Goal: Information Seeking & Learning: Learn about a topic

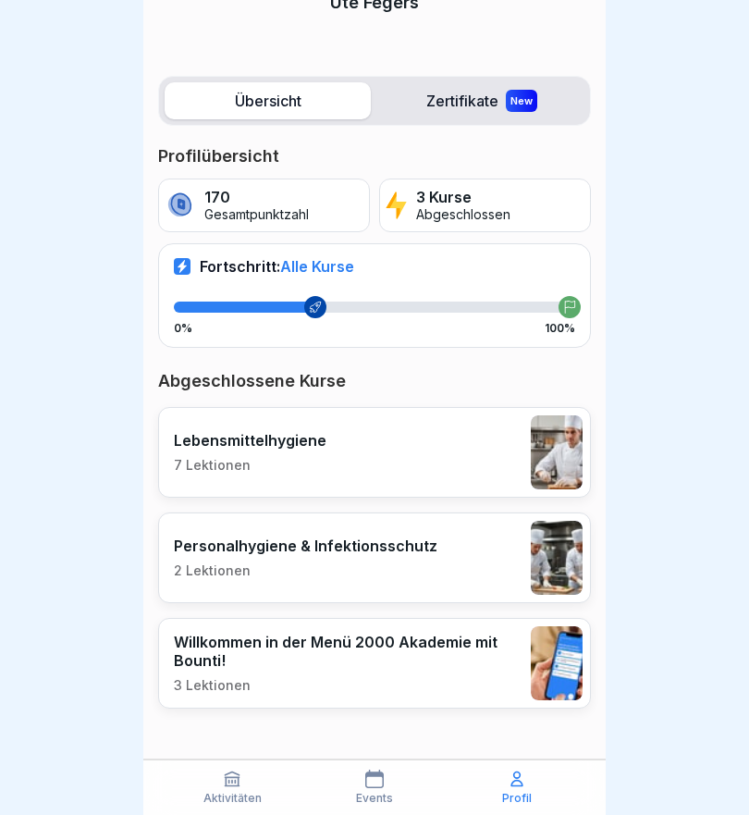
scroll to position [163, 0]
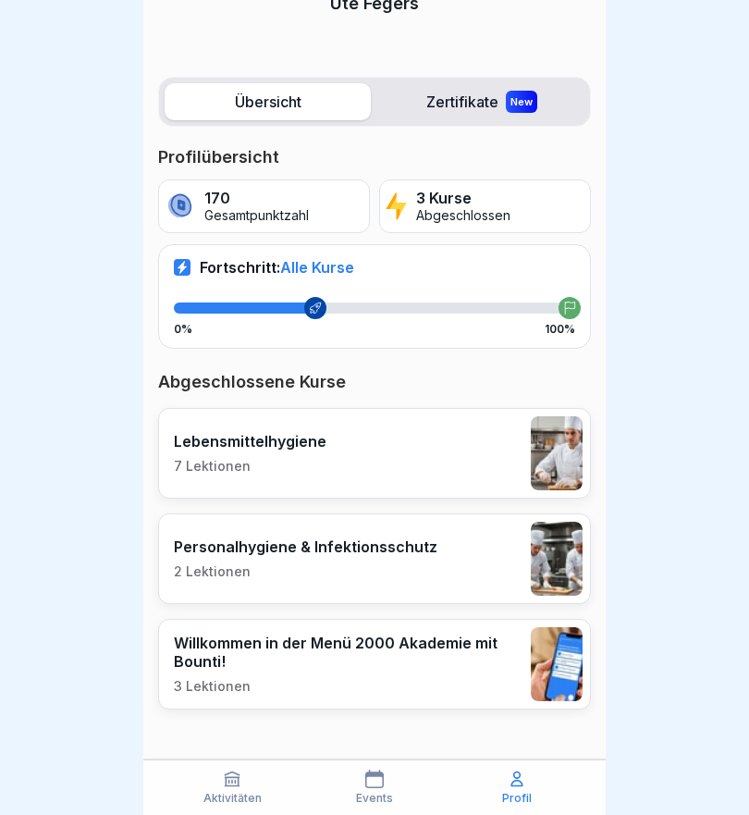
click at [408, 319] on div "0% 100%" at bounding box center [374, 318] width 401 height 33
click at [526, 290] on div "Fortschritt: Alle Kurse 0% 100%" at bounding box center [374, 296] width 433 height 104
click at [272, 299] on div "Fortschritt: Alle Kurse 0% 100%" at bounding box center [374, 296] width 433 height 104
click at [206, 194] on p "170" at bounding box center [256, 199] width 105 height 18
click at [462, 198] on p "3 Kurse" at bounding box center [463, 199] width 94 height 18
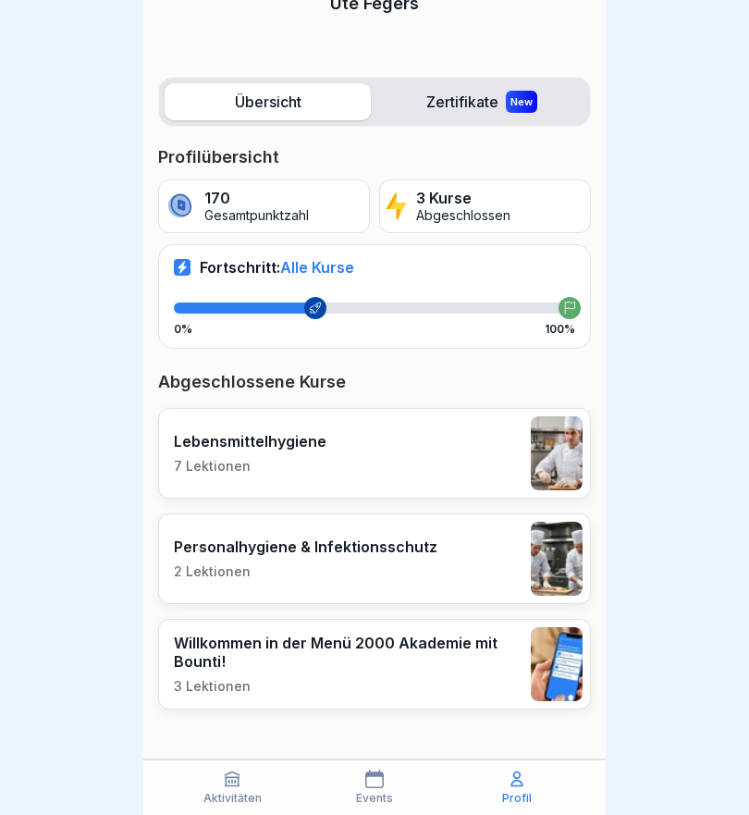
click at [502, 212] on p "Abgeschlossen" at bounding box center [463, 216] width 94 height 16
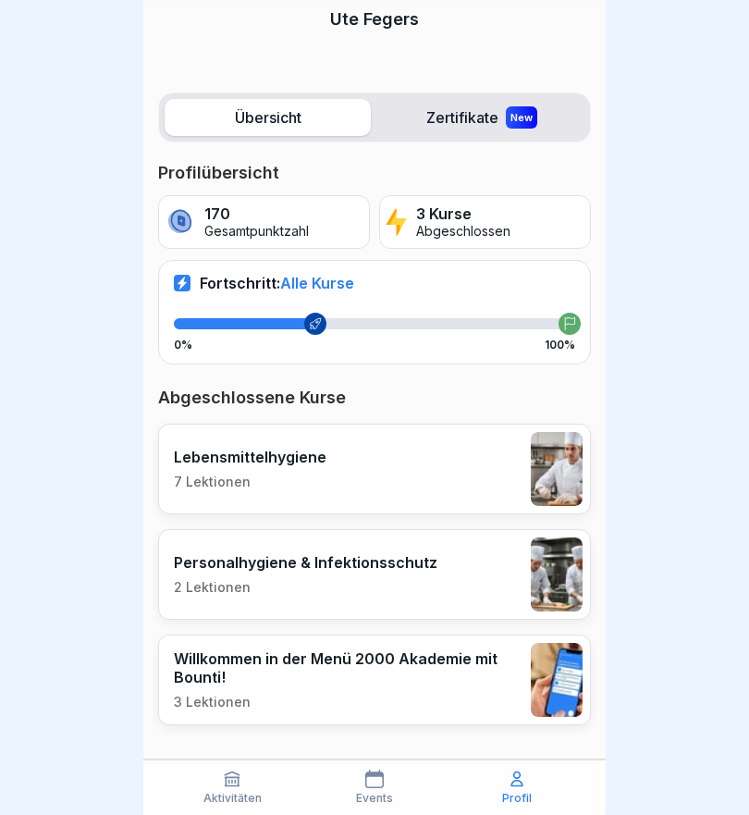
scroll to position [148, 0]
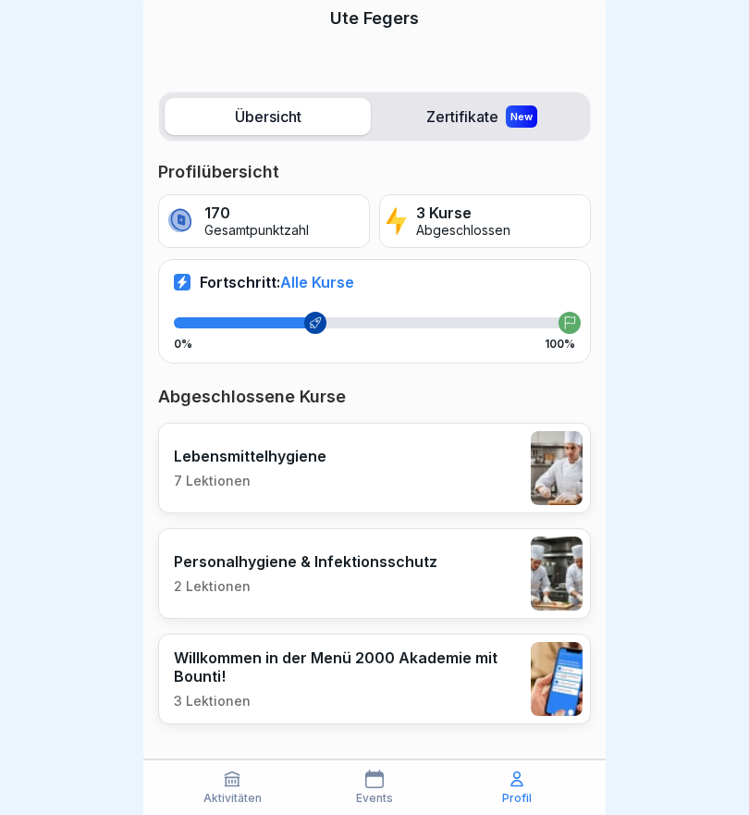
click at [316, 322] on icon at bounding box center [315, 322] width 13 height 13
click at [203, 290] on p "Fortschritt: Alle Kurse" at bounding box center [277, 282] width 154 height 18
click at [203, 289] on p "Fortschritt: Alle Kurse" at bounding box center [277, 282] width 154 height 18
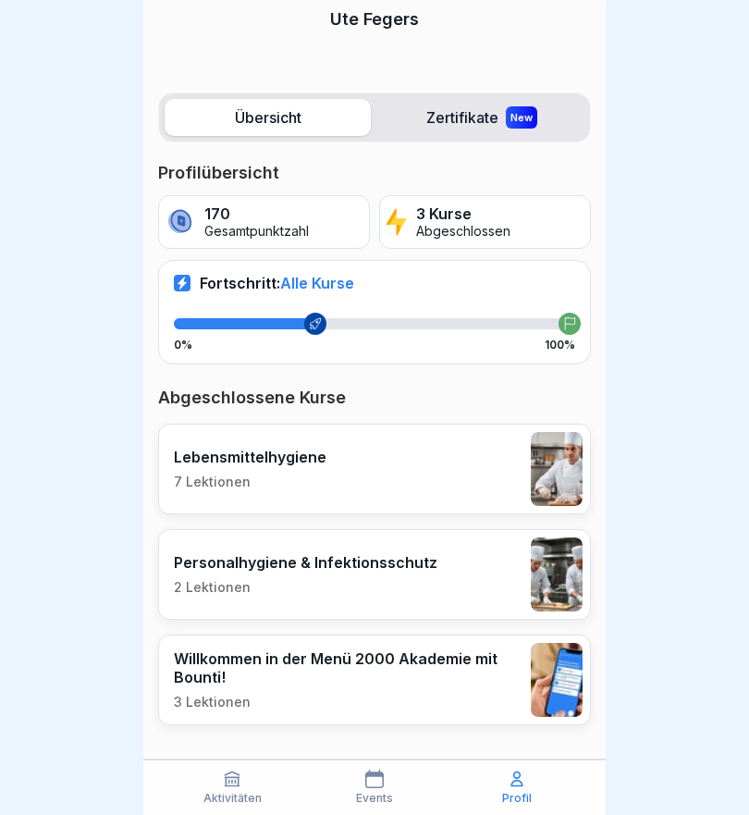
click at [364, 339] on div "0% 100%" at bounding box center [374, 345] width 401 height 13
click at [561, 335] on div "0% 100%" at bounding box center [374, 334] width 401 height 33
click at [565, 320] on icon at bounding box center [570, 323] width 10 height 13
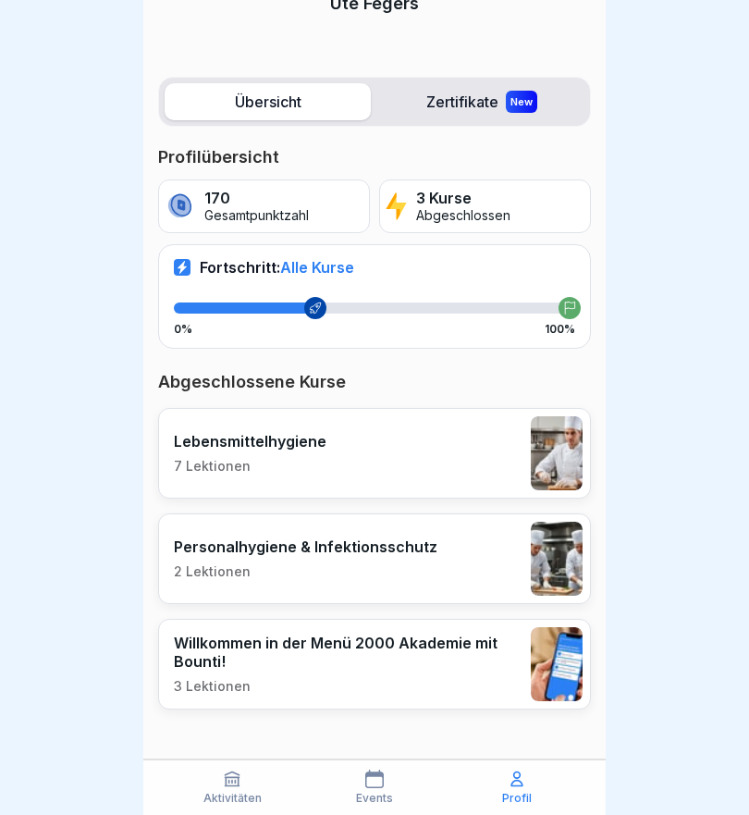
scroll to position [163, 0]
click at [368, 795] on p "Events" at bounding box center [374, 798] width 37 height 13
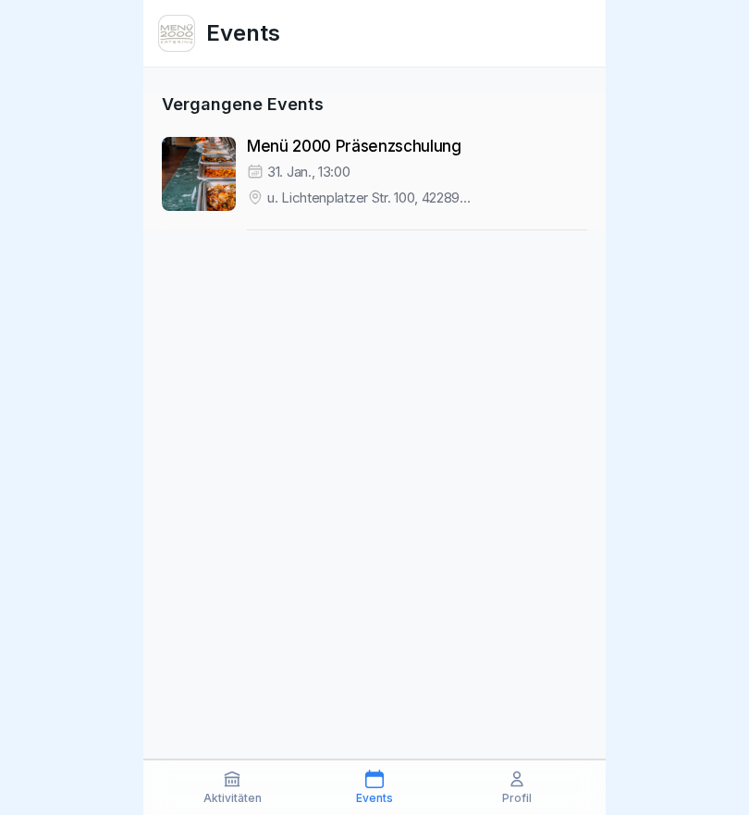
click at [230, 790] on div "Aktivitäten" at bounding box center [232, 787] width 133 height 35
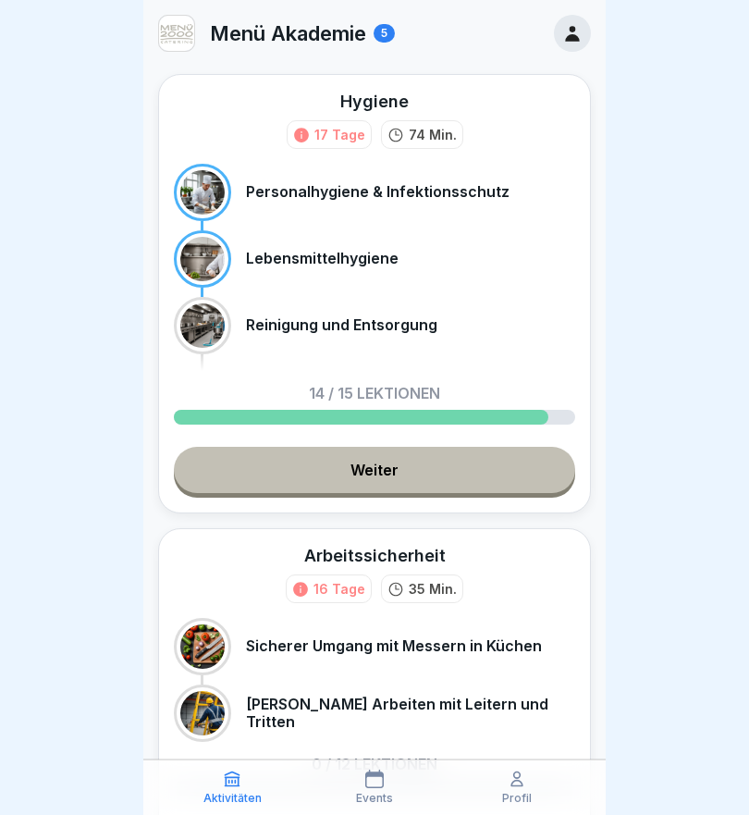
click at [435, 475] on link "Weiter" at bounding box center [374, 470] width 401 height 46
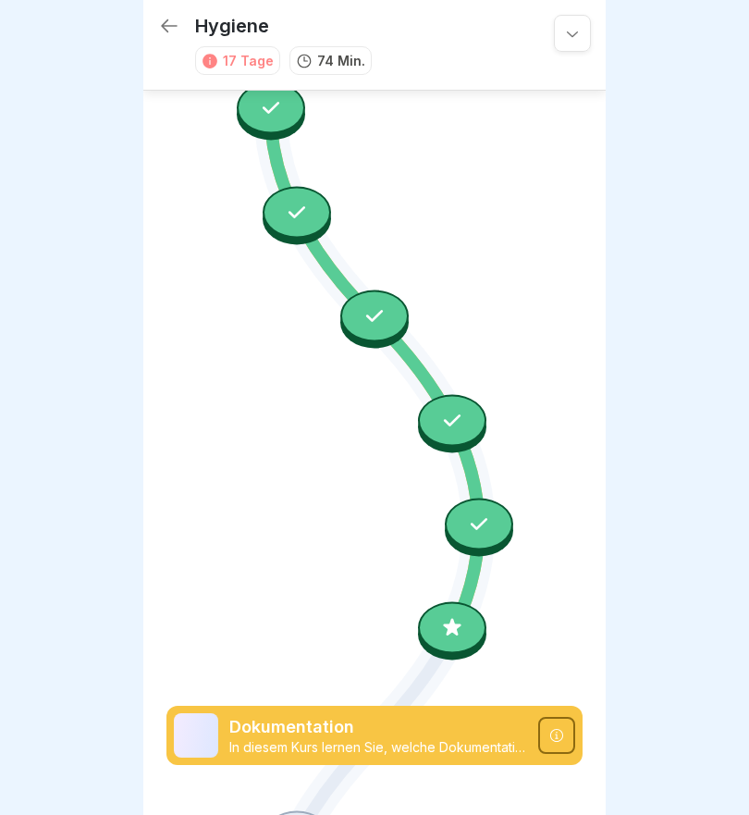
scroll to position [1652, 0]
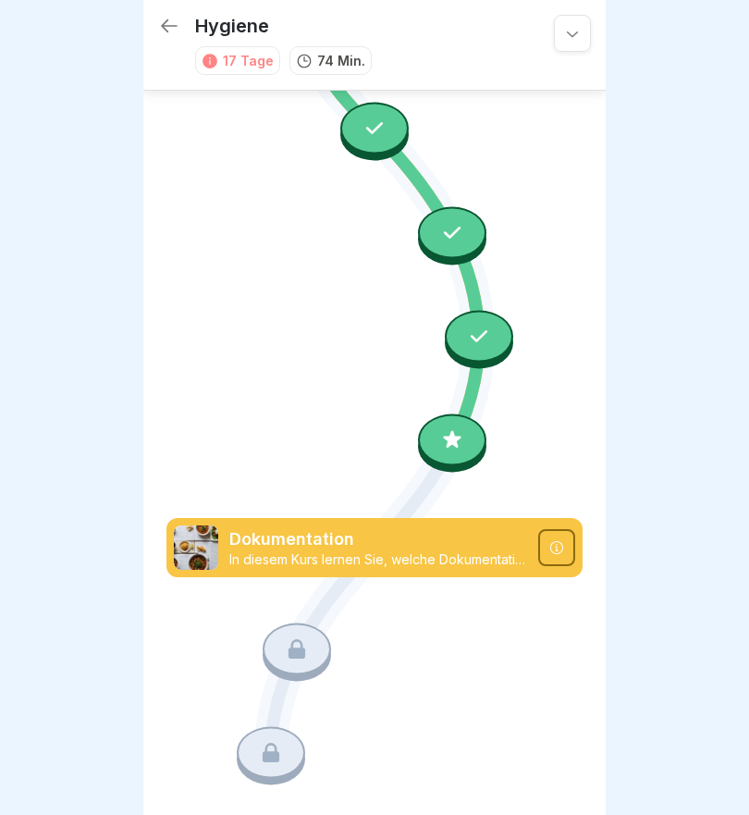
click at [461, 444] on icon at bounding box center [452, 440] width 24 height 24
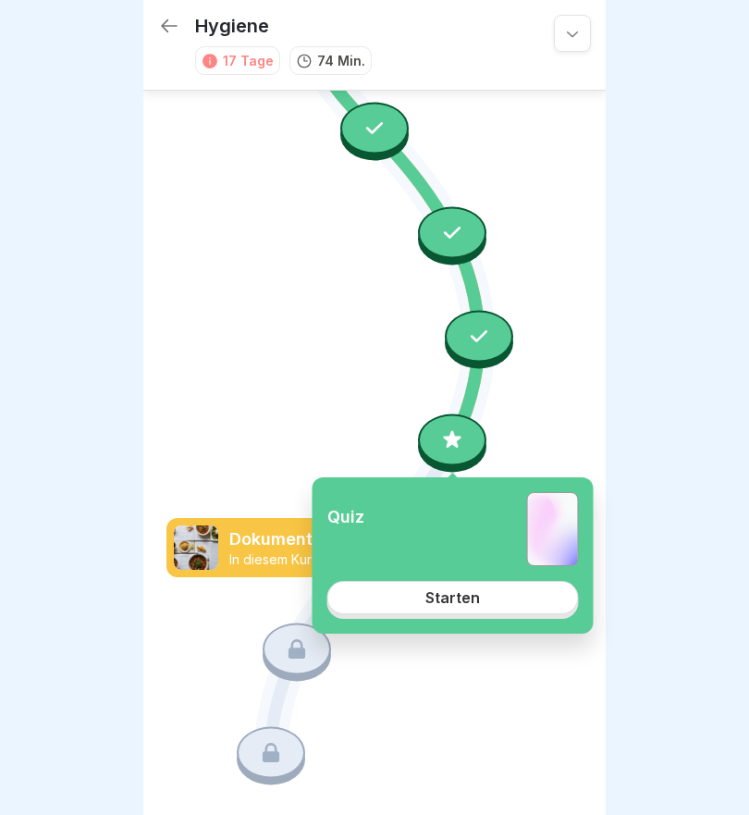
click at [475, 600] on div "Starten" at bounding box center [452, 597] width 55 height 17
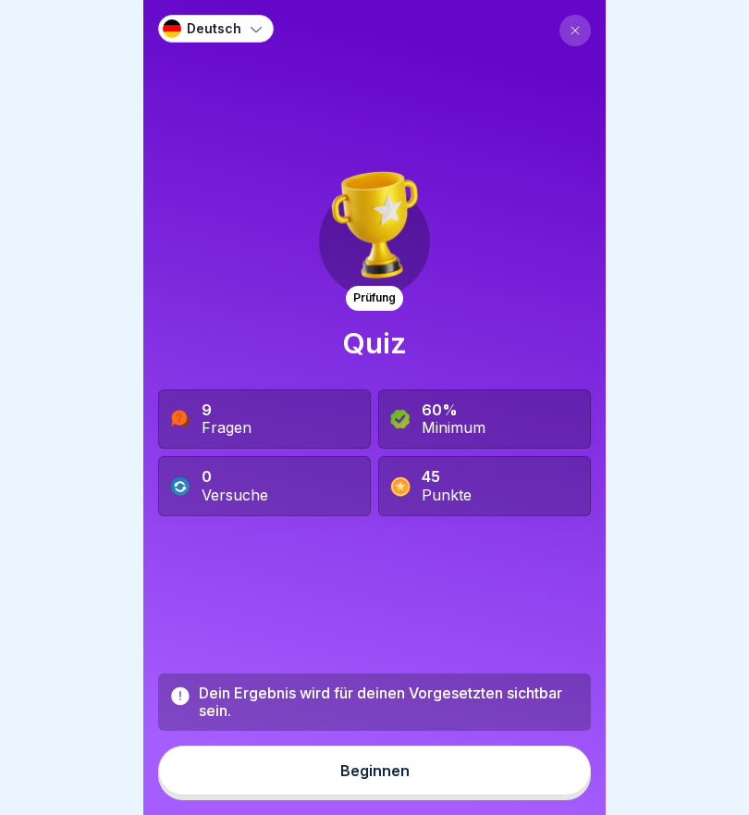
click at [420, 782] on button "Beginnen" at bounding box center [374, 771] width 433 height 50
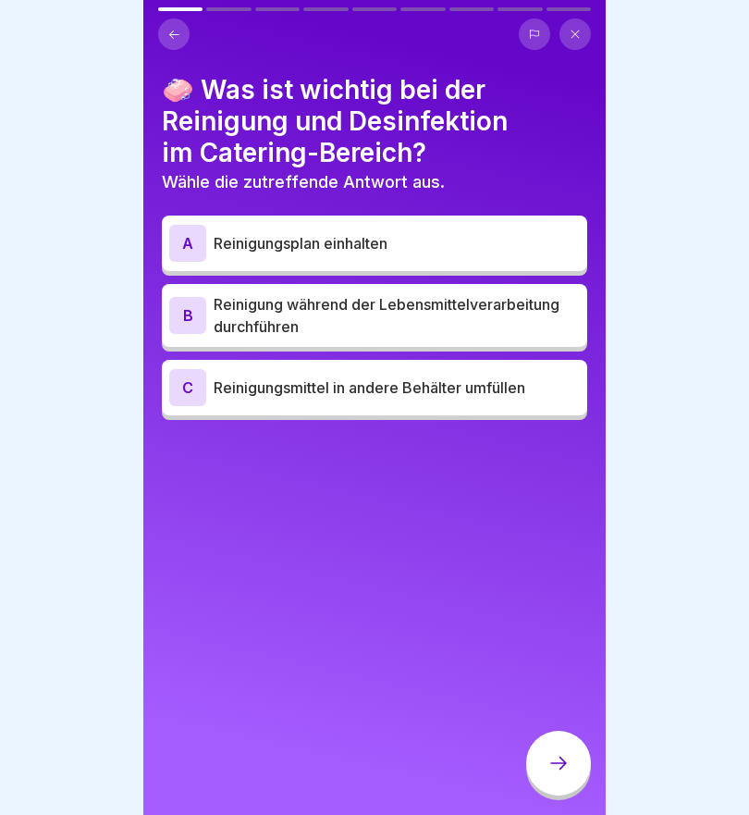
click at [178, 251] on div "A" at bounding box center [187, 243] width 37 height 37
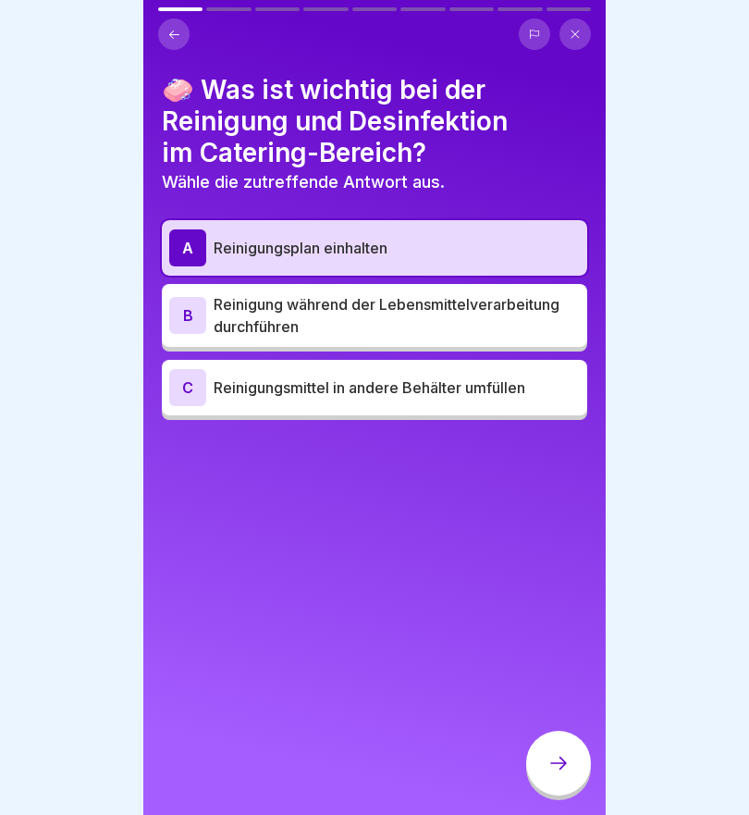
click at [564, 769] on icon at bounding box center [559, 763] width 22 height 22
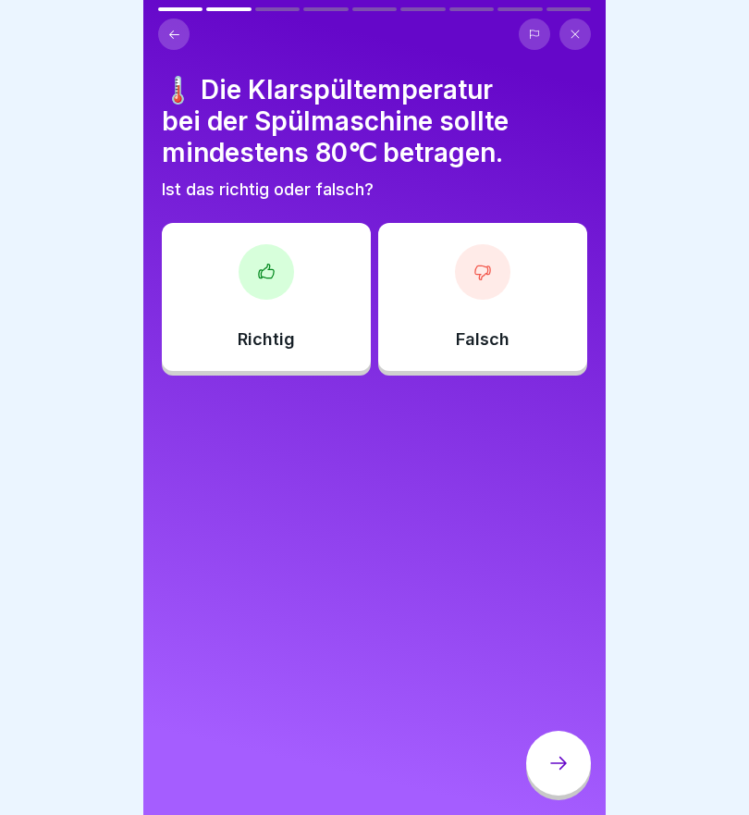
click at [262, 279] on icon at bounding box center [266, 272] width 18 height 18
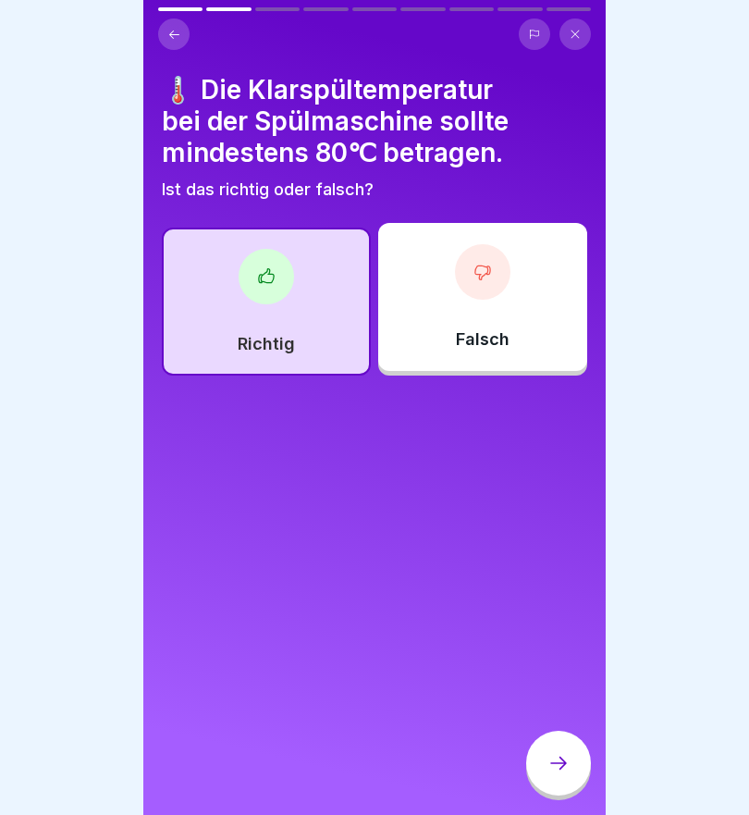
click at [553, 774] on div at bounding box center [558, 763] width 65 height 65
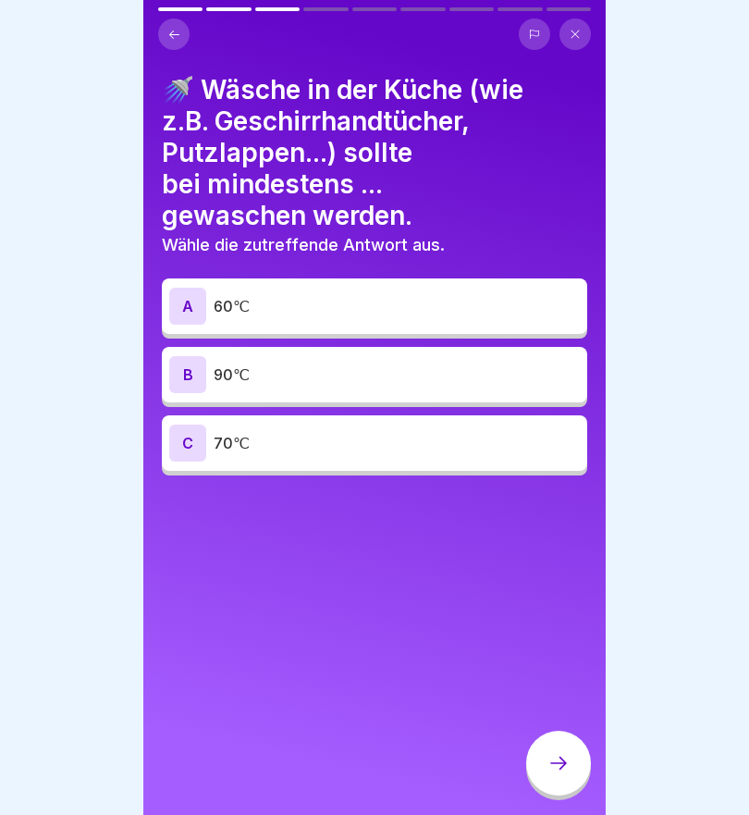
click at [191, 372] on div "B" at bounding box center [187, 374] width 37 height 37
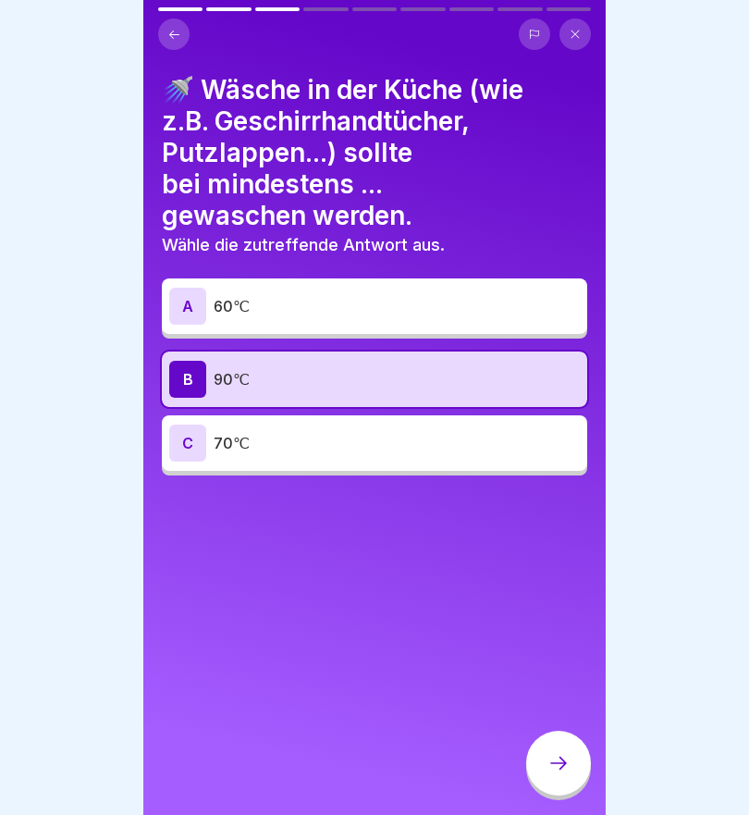
click at [560, 762] on icon at bounding box center [559, 763] width 22 height 22
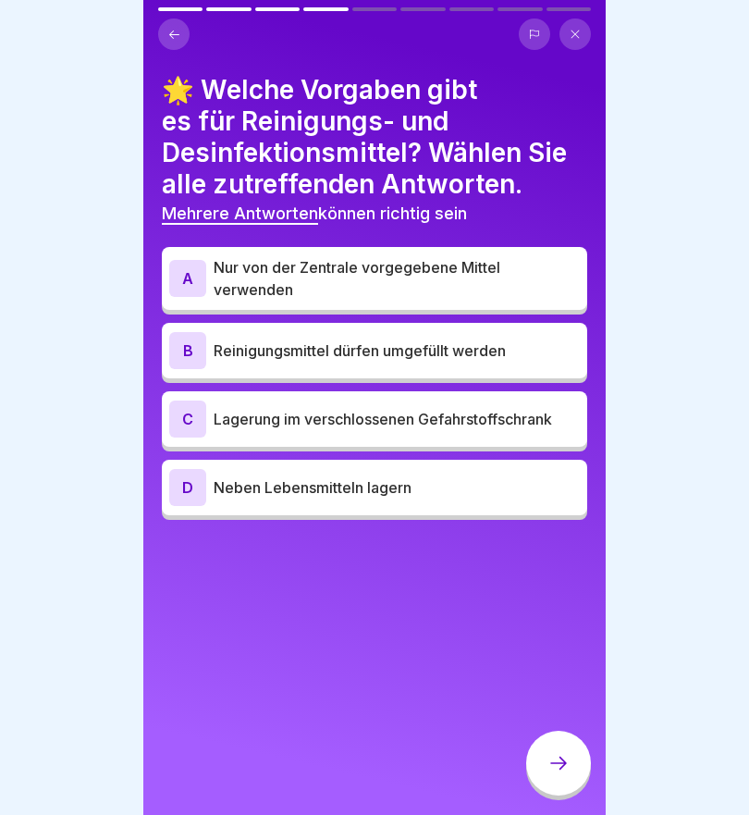
click at [195, 415] on div "C" at bounding box center [187, 419] width 37 height 37
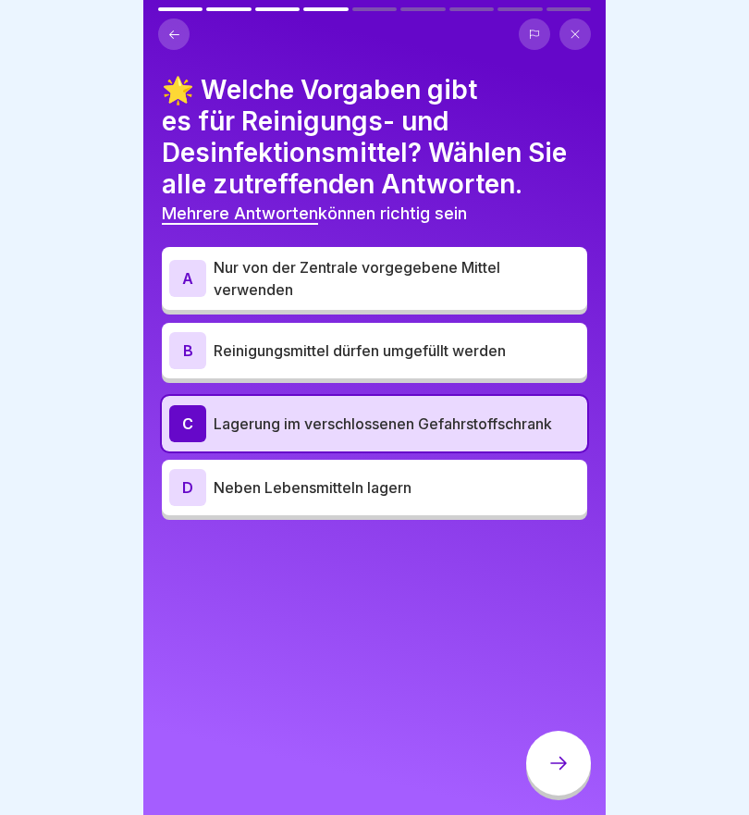
click at [187, 281] on div "A" at bounding box center [187, 278] width 37 height 37
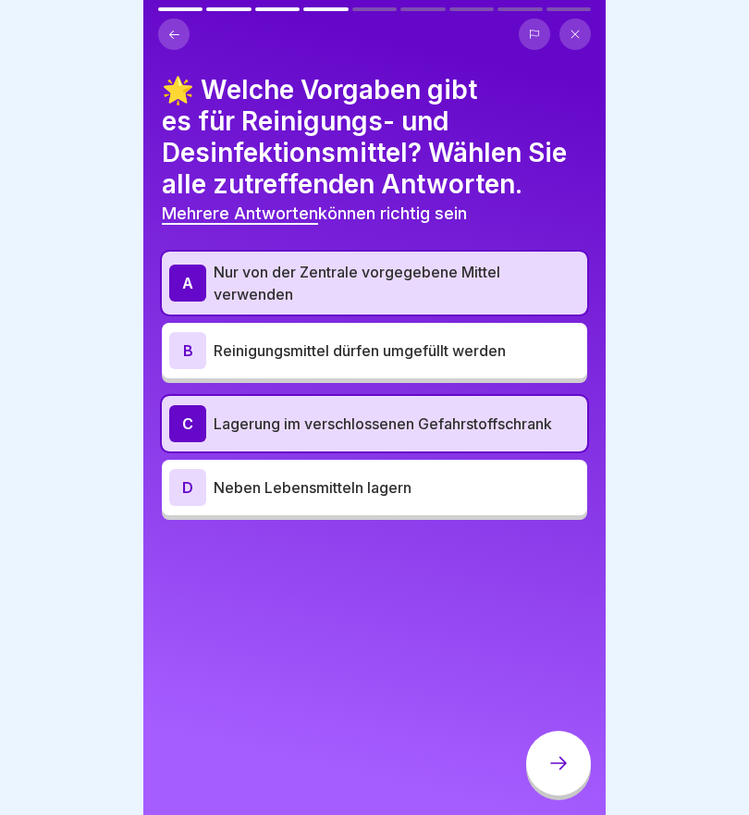
click at [556, 767] on icon at bounding box center [559, 763] width 22 height 22
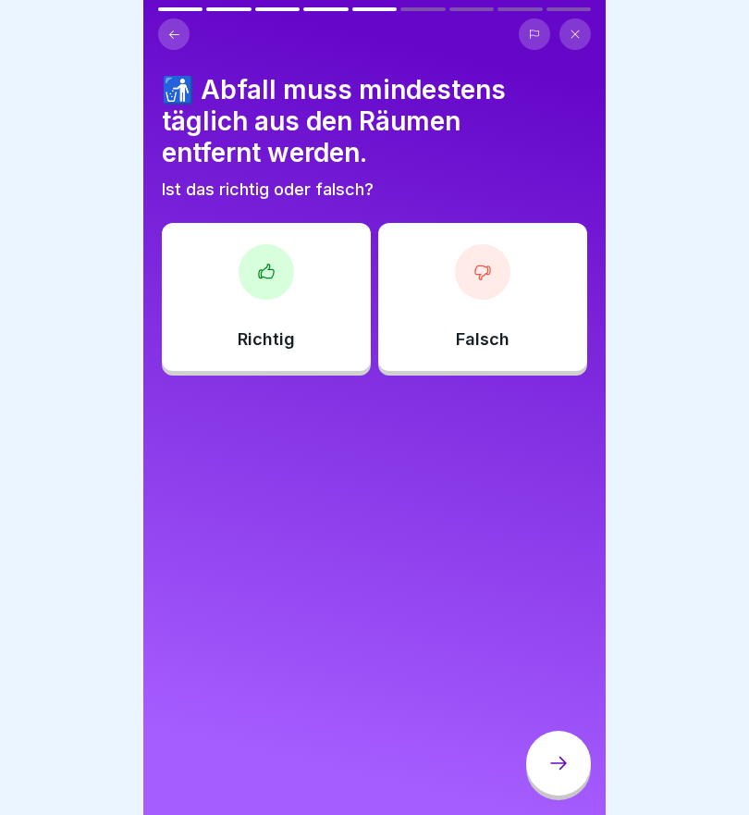
click at [261, 263] on icon at bounding box center [266, 272] width 18 height 18
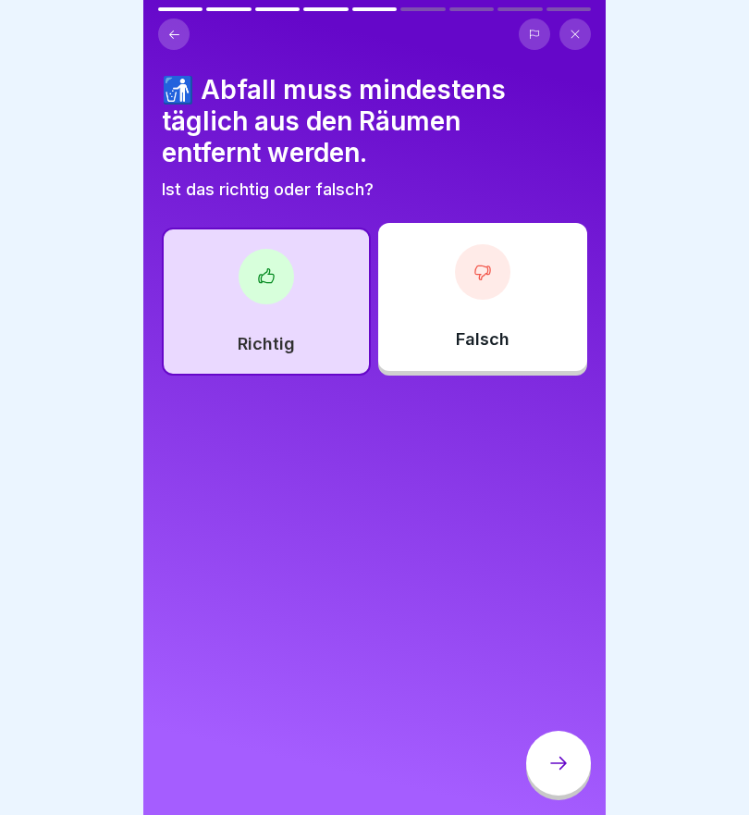
click at [564, 763] on icon at bounding box center [558, 763] width 17 height 13
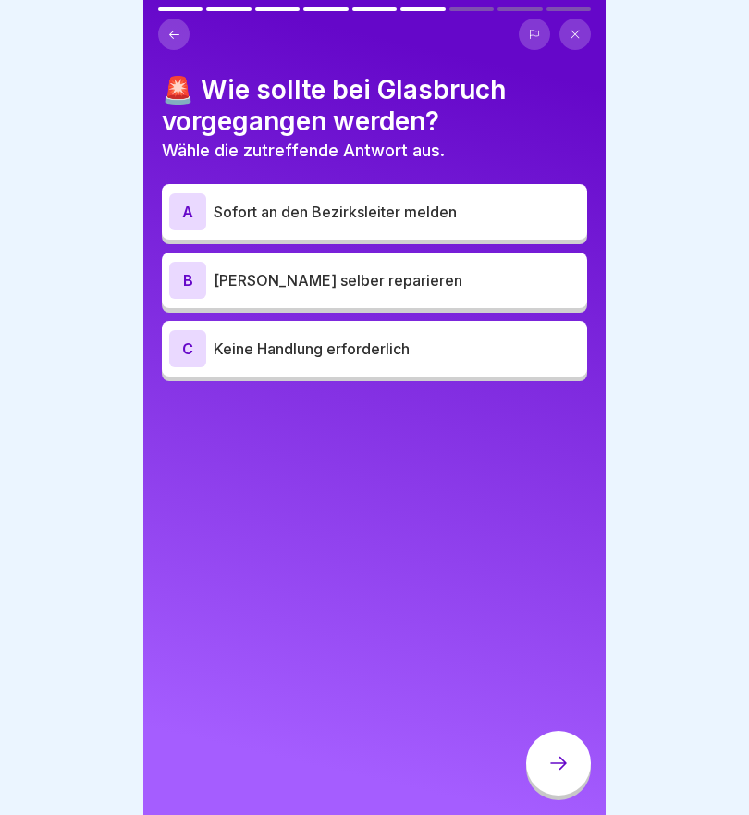
click at [174, 285] on div "B" at bounding box center [187, 280] width 37 height 37
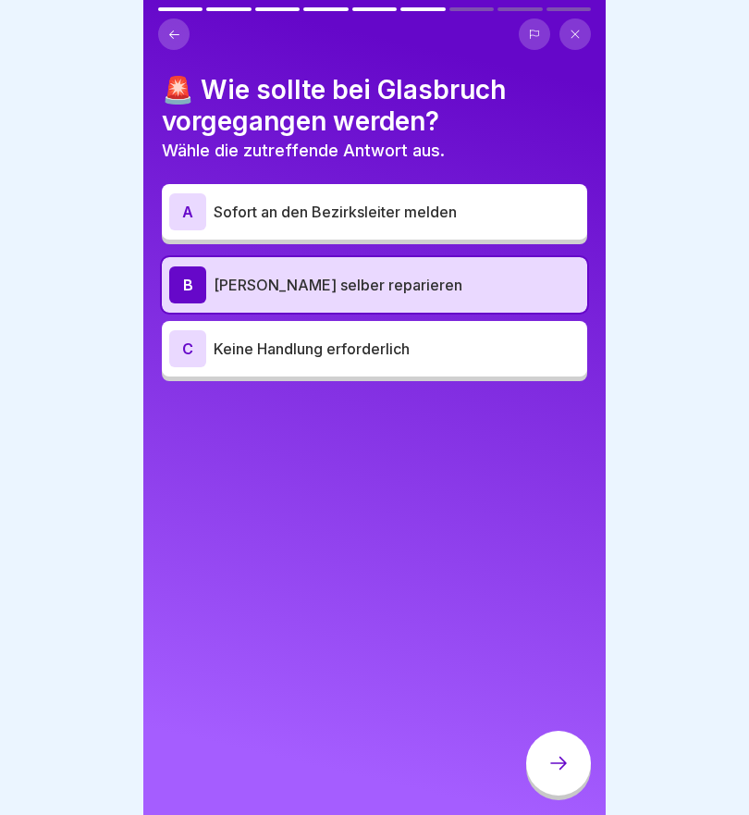
click at [188, 197] on div "A" at bounding box center [187, 211] width 37 height 37
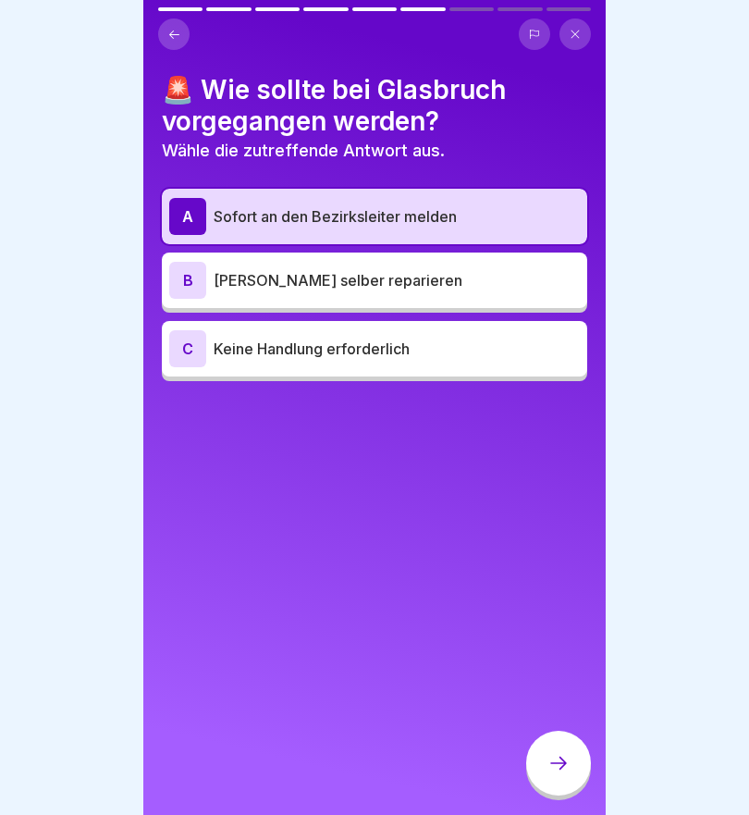
click at [568, 774] on div at bounding box center [558, 763] width 65 height 65
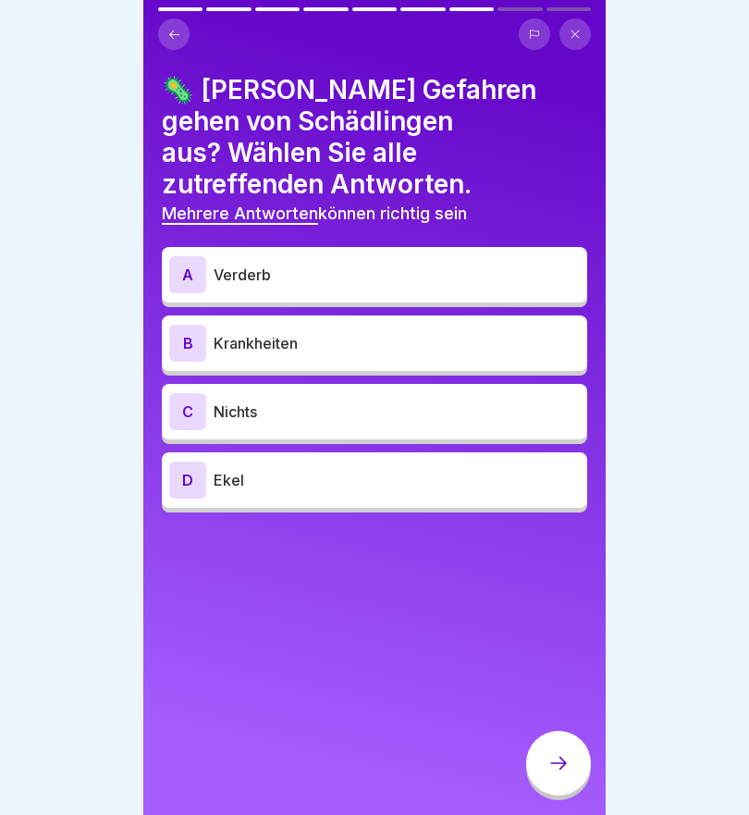
click at [195, 256] on div "A" at bounding box center [187, 274] width 37 height 37
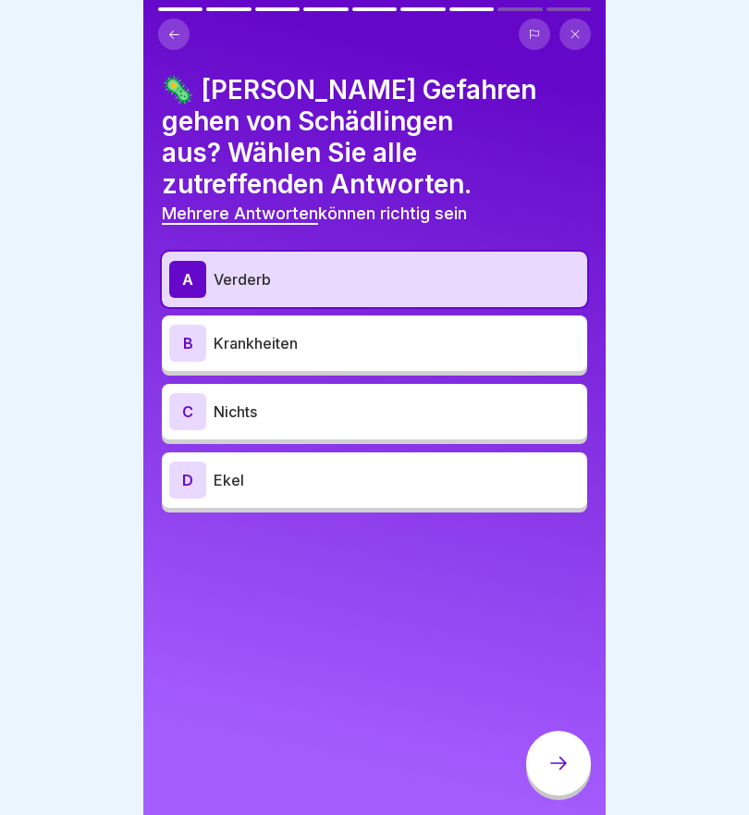
click at [191, 325] on div "B" at bounding box center [187, 343] width 37 height 37
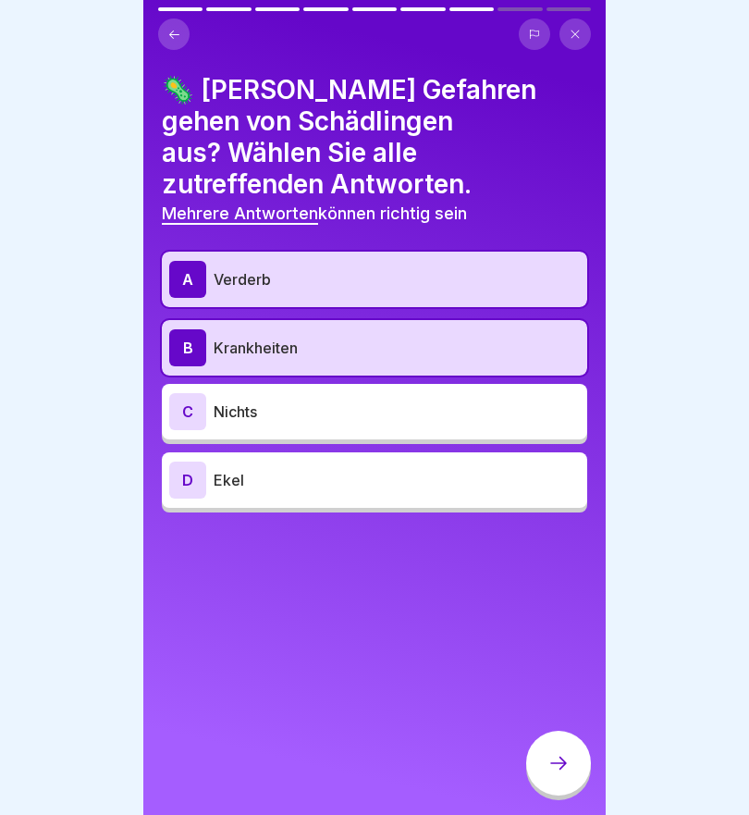
click at [182, 462] on div "D" at bounding box center [187, 480] width 37 height 37
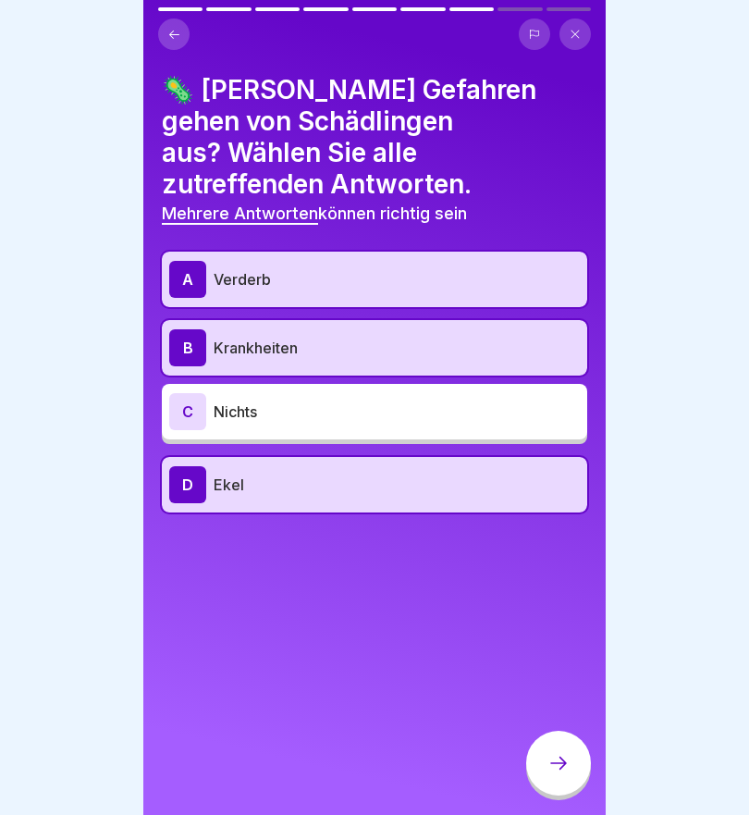
click at [554, 758] on icon at bounding box center [559, 763] width 22 height 22
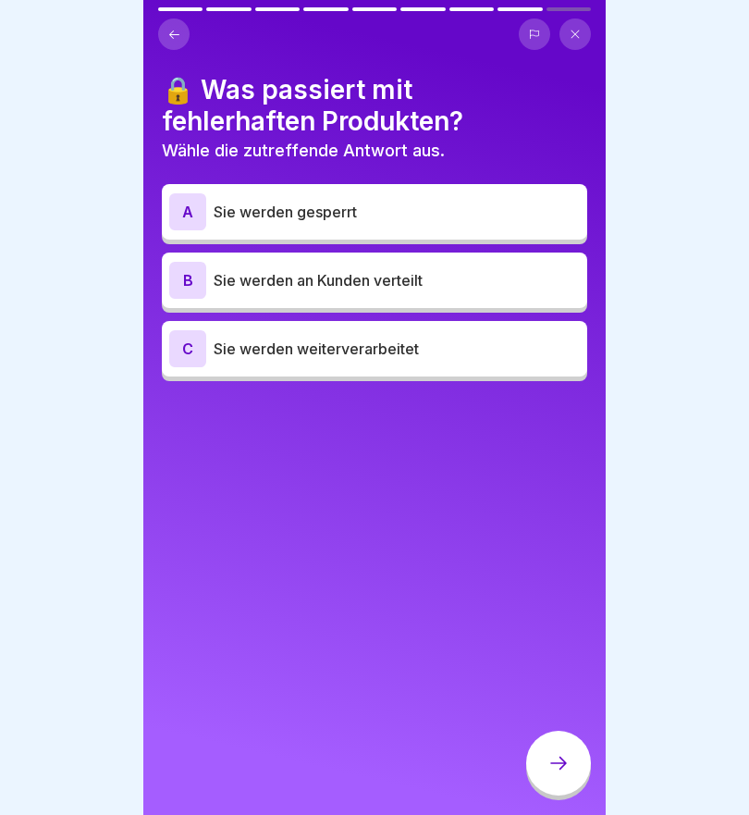
click at [194, 202] on div "A" at bounding box center [187, 211] width 37 height 37
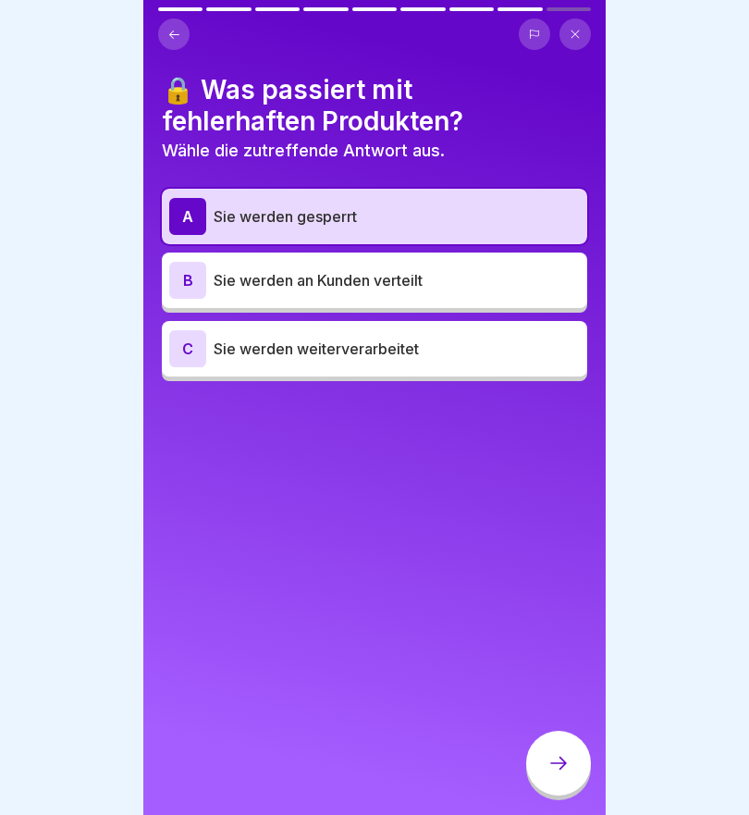
click at [562, 769] on icon at bounding box center [559, 763] width 22 height 22
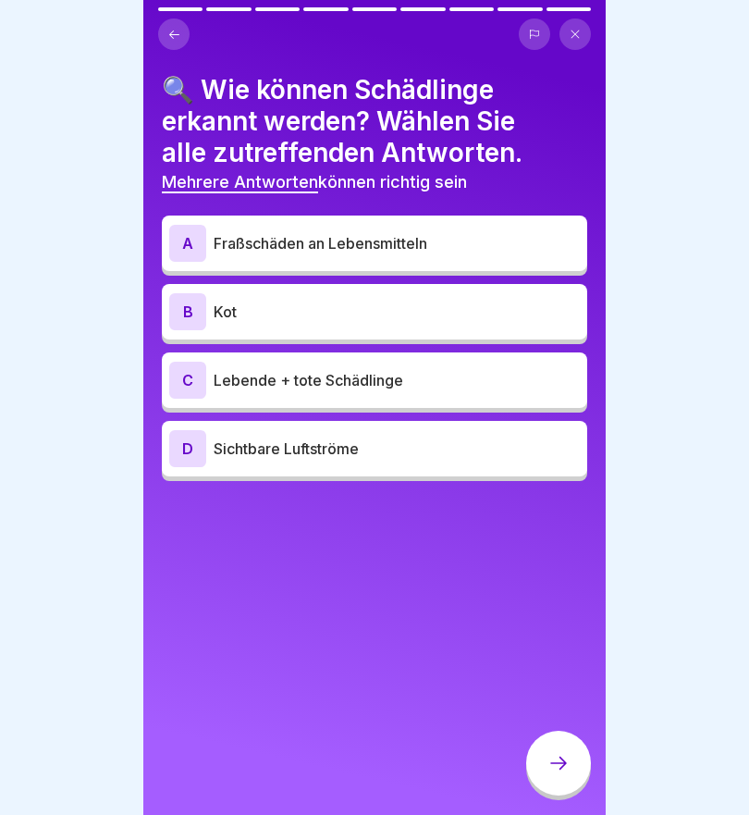
click at [189, 240] on div "A" at bounding box center [187, 243] width 37 height 37
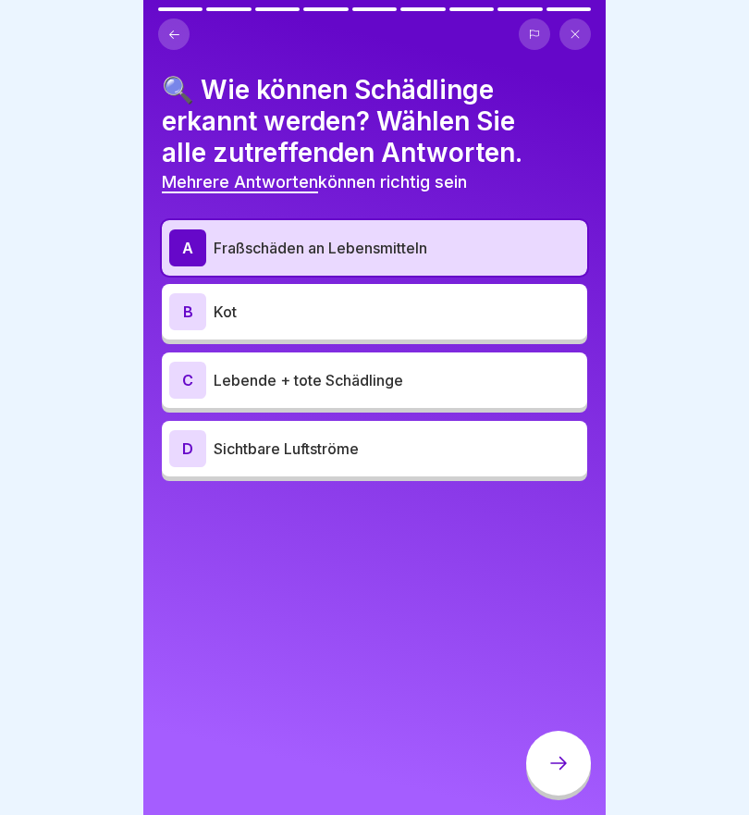
click at [181, 311] on div "B" at bounding box center [187, 311] width 37 height 37
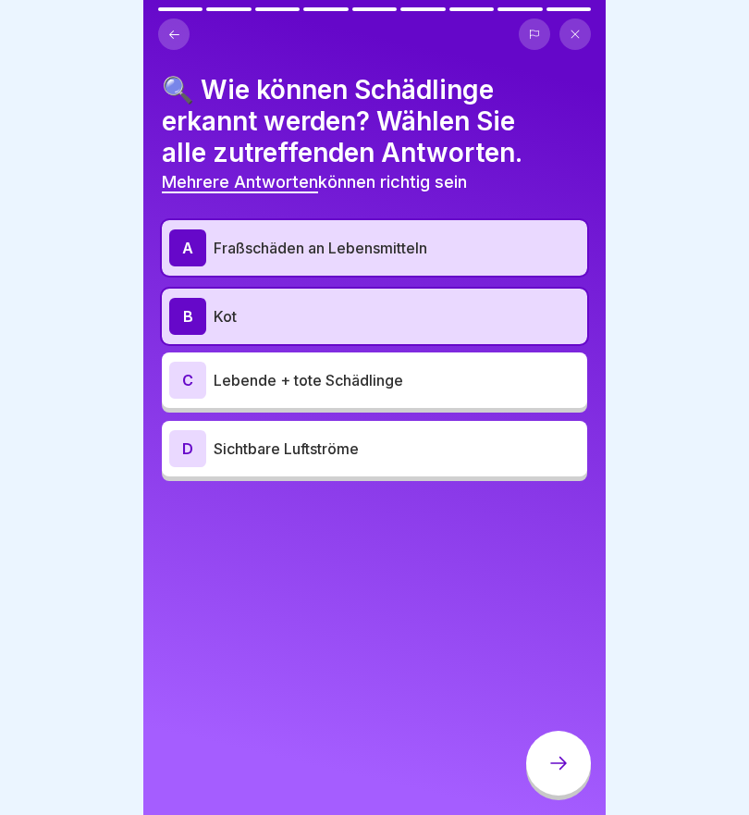
click at [175, 382] on div "C" at bounding box center [187, 380] width 37 height 37
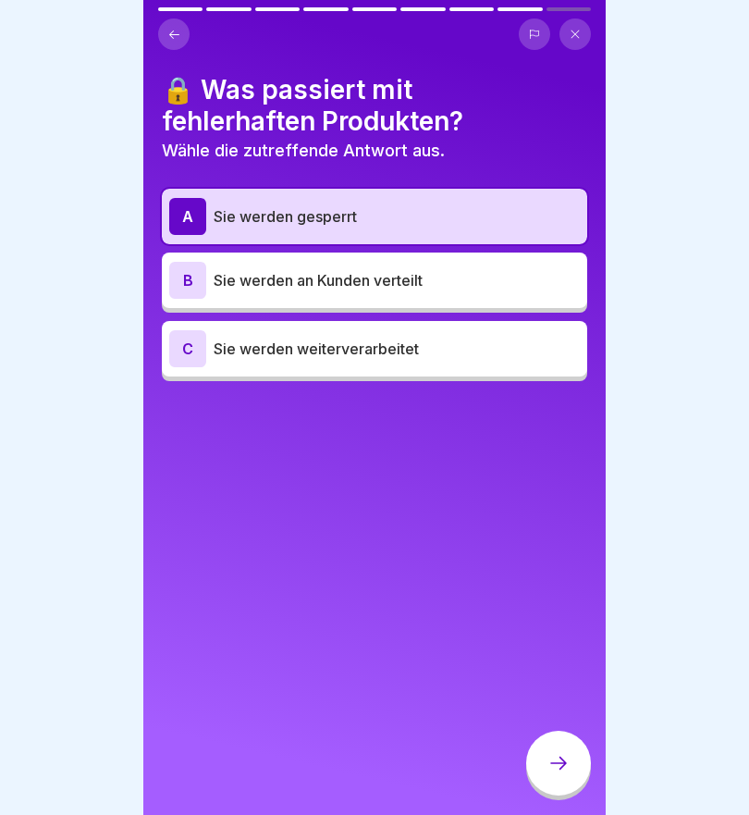
click at [566, 763] on icon at bounding box center [558, 763] width 17 height 13
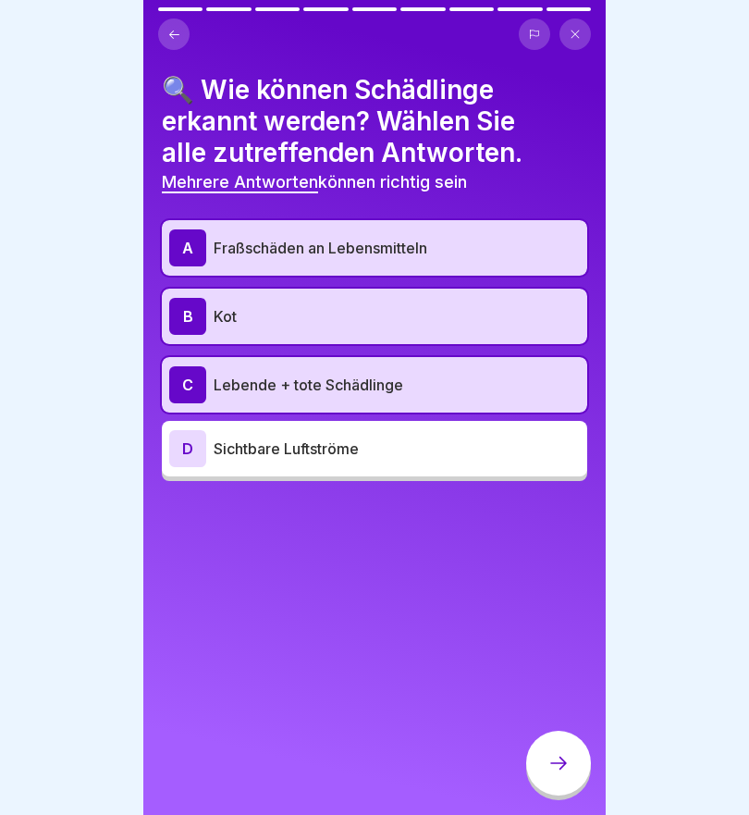
click at [562, 771] on icon at bounding box center [559, 763] width 22 height 22
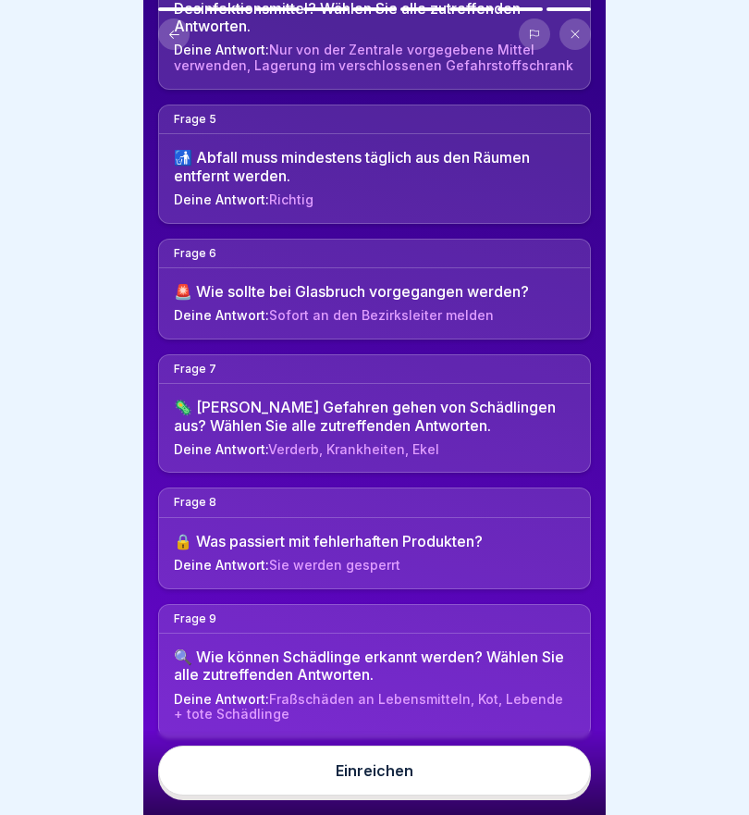
scroll to position [676, 0]
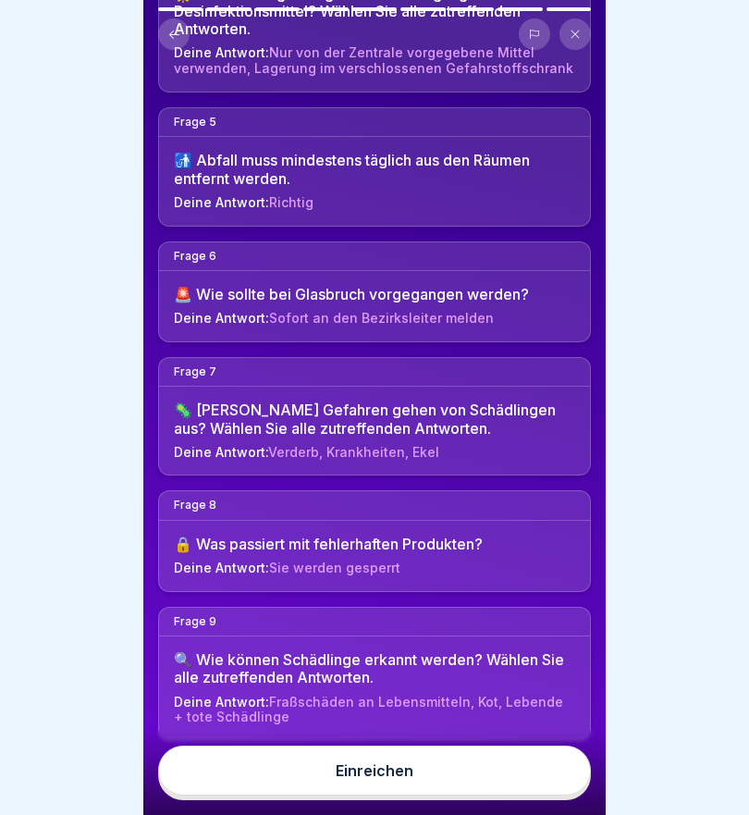
click at [385, 777] on div "Einreichen" at bounding box center [375, 770] width 78 height 17
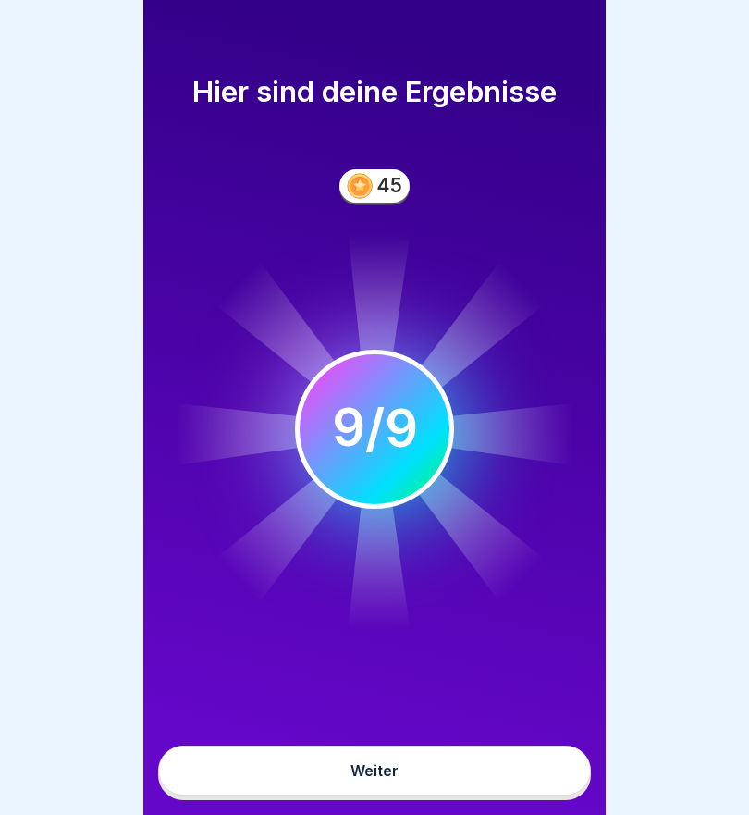
click at [420, 772] on button "Weiter" at bounding box center [374, 771] width 433 height 50
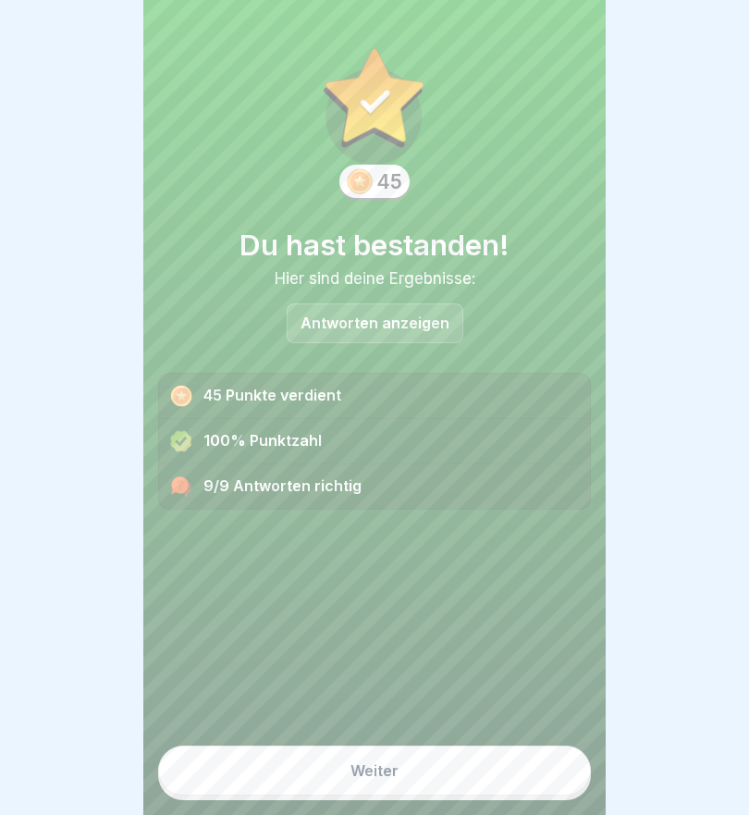
click at [390, 768] on div "Weiter" at bounding box center [375, 770] width 48 height 17
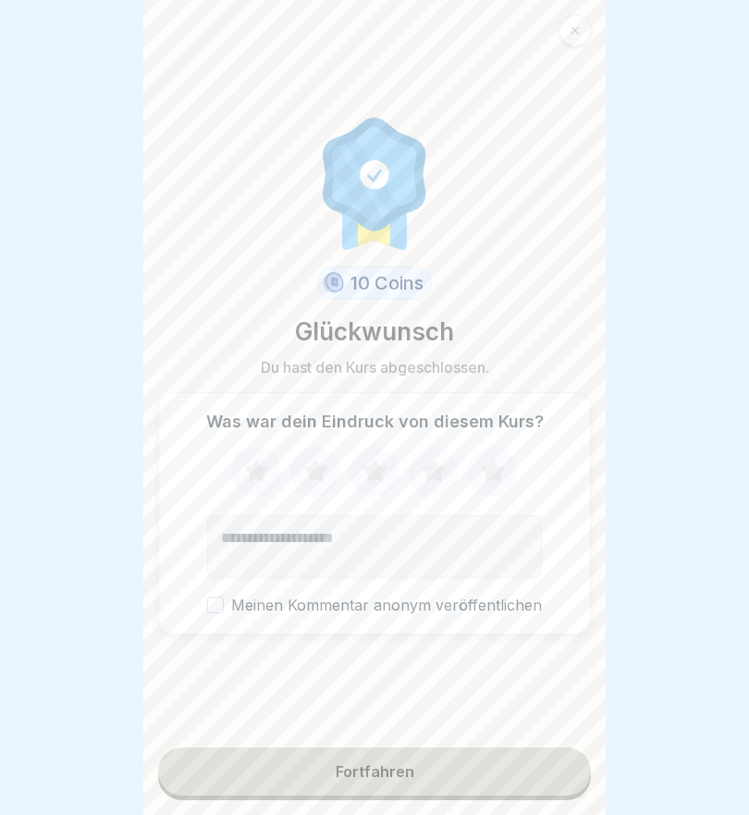
click at [262, 474] on icon at bounding box center [256, 470] width 24 height 23
click at [303, 469] on icon at bounding box center [315, 472] width 49 height 48
click at [328, 467] on icon at bounding box center [315, 472] width 49 height 48
click at [372, 476] on icon at bounding box center [375, 470] width 24 height 23
click at [437, 474] on icon at bounding box center [434, 470] width 24 height 23
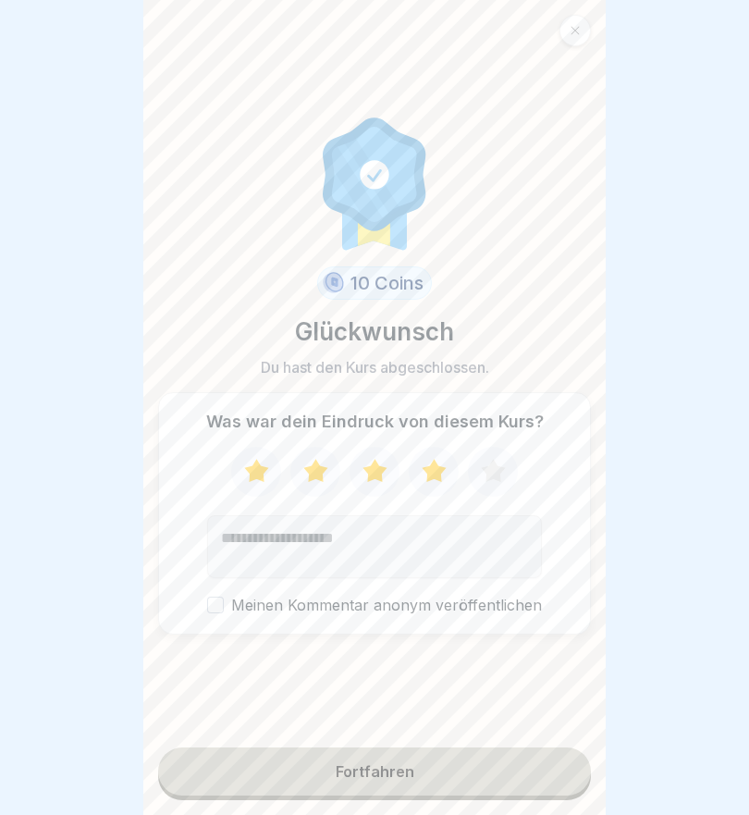
click at [429, 778] on button "Fortfahren" at bounding box center [374, 771] width 433 height 48
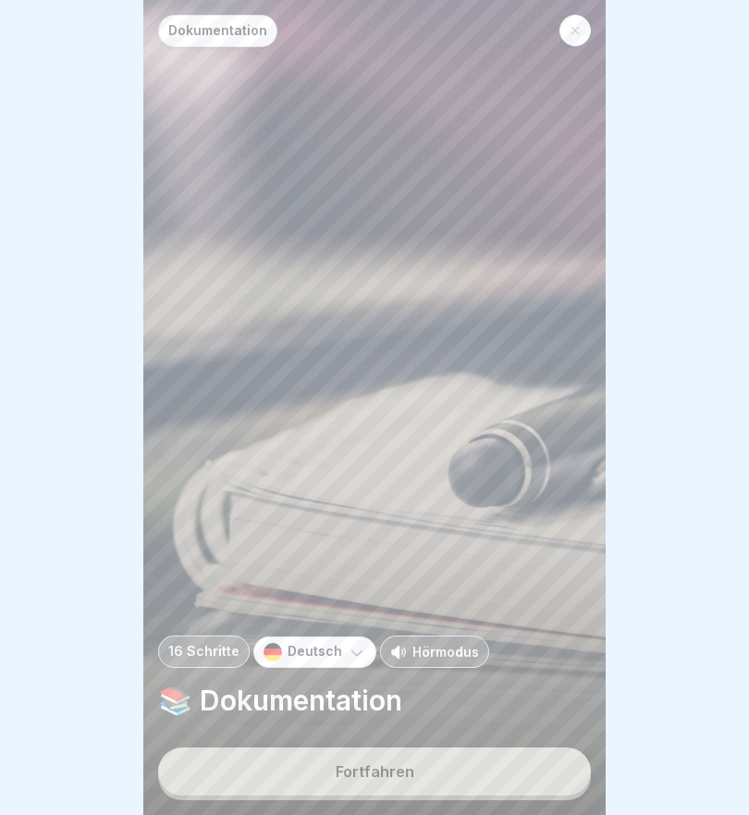
click at [402, 780] on div "Fortfahren" at bounding box center [375, 771] width 79 height 17
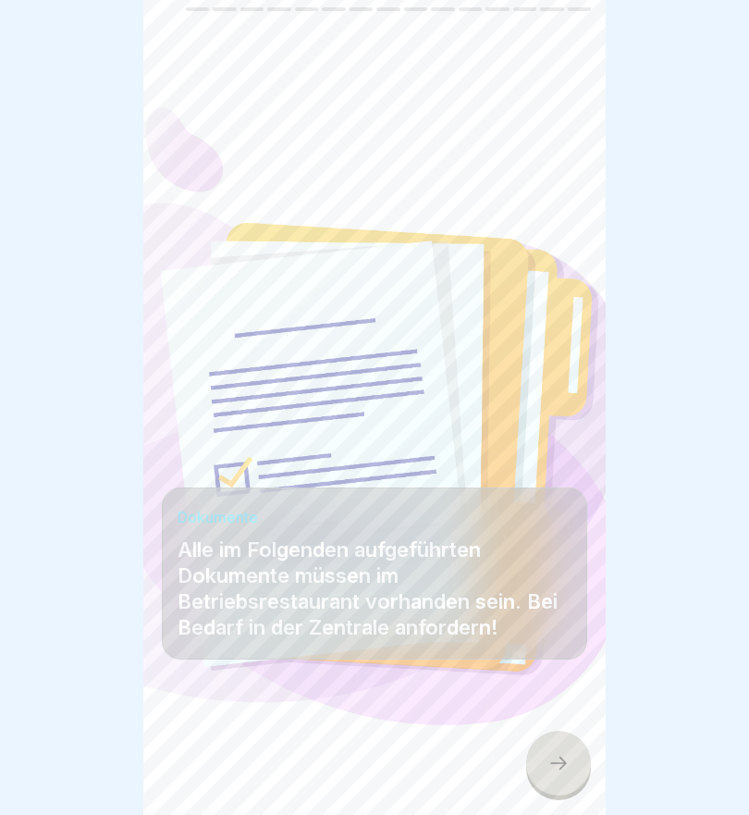
click at [558, 762] on icon at bounding box center [559, 763] width 22 height 22
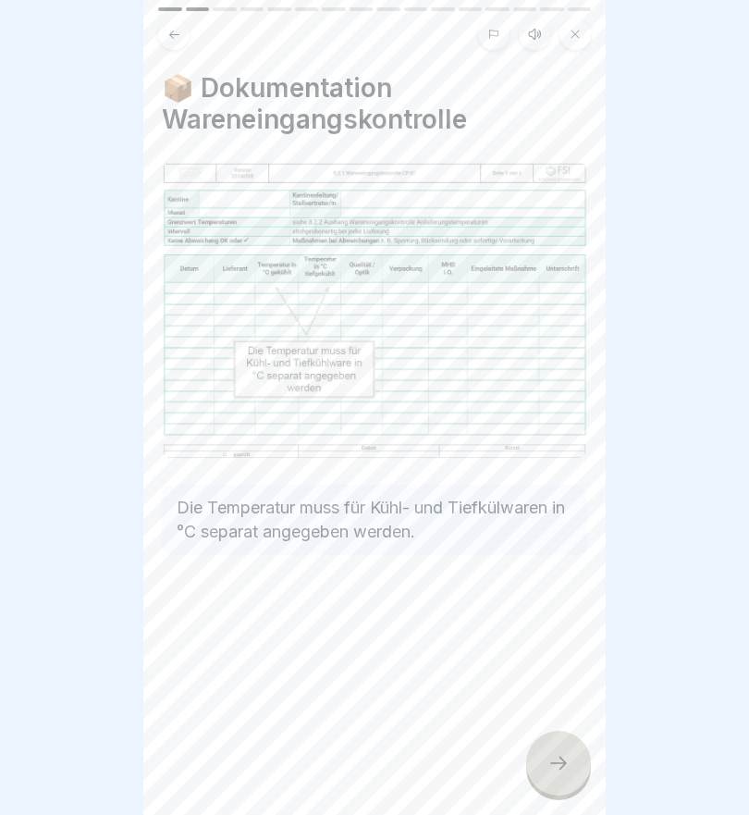
click at [558, 759] on icon at bounding box center [559, 763] width 22 height 22
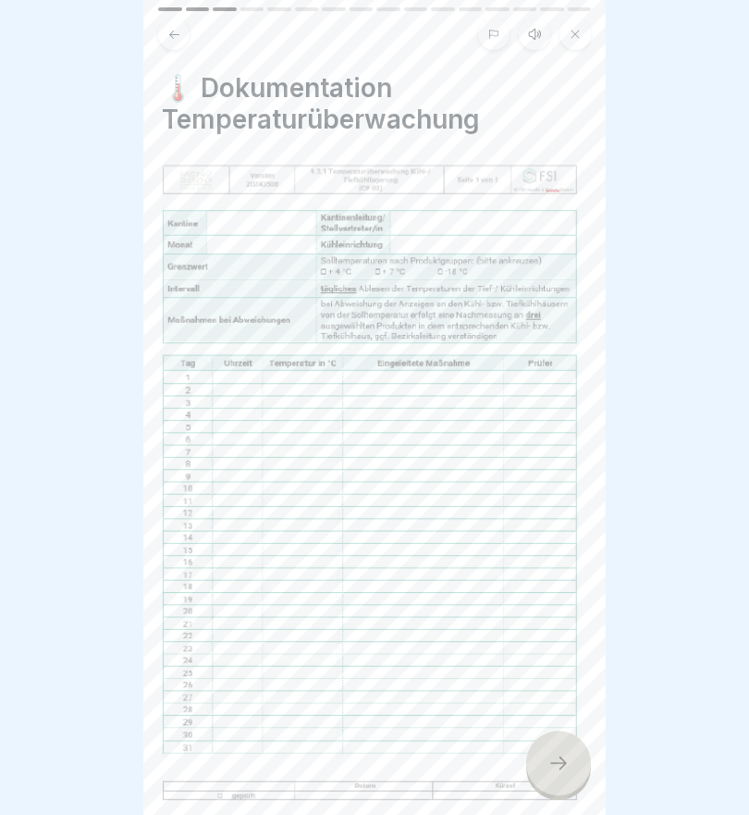
click at [554, 756] on icon at bounding box center [559, 763] width 22 height 22
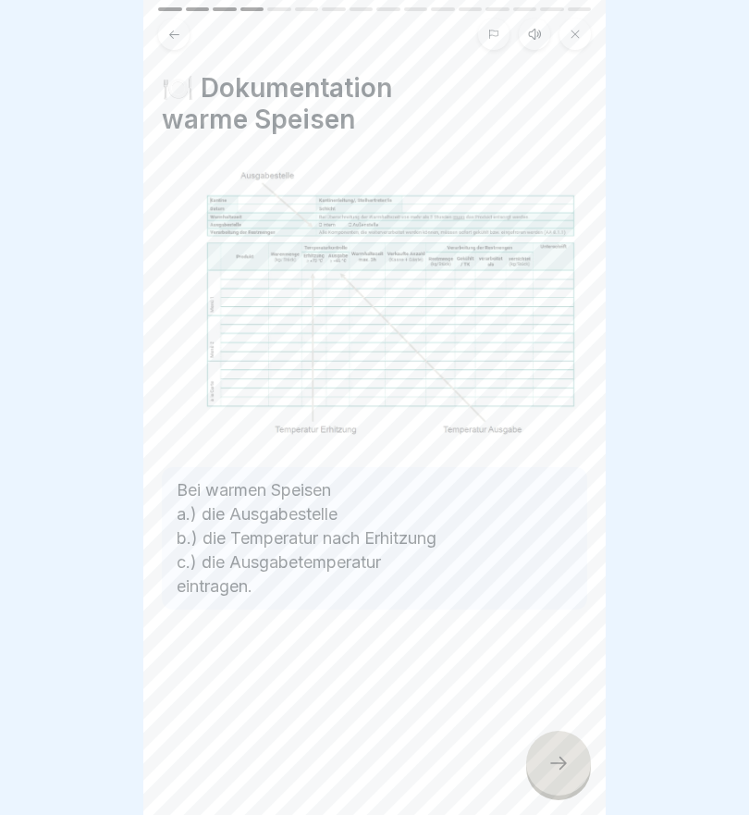
click at [575, 781] on div at bounding box center [558, 763] width 65 height 65
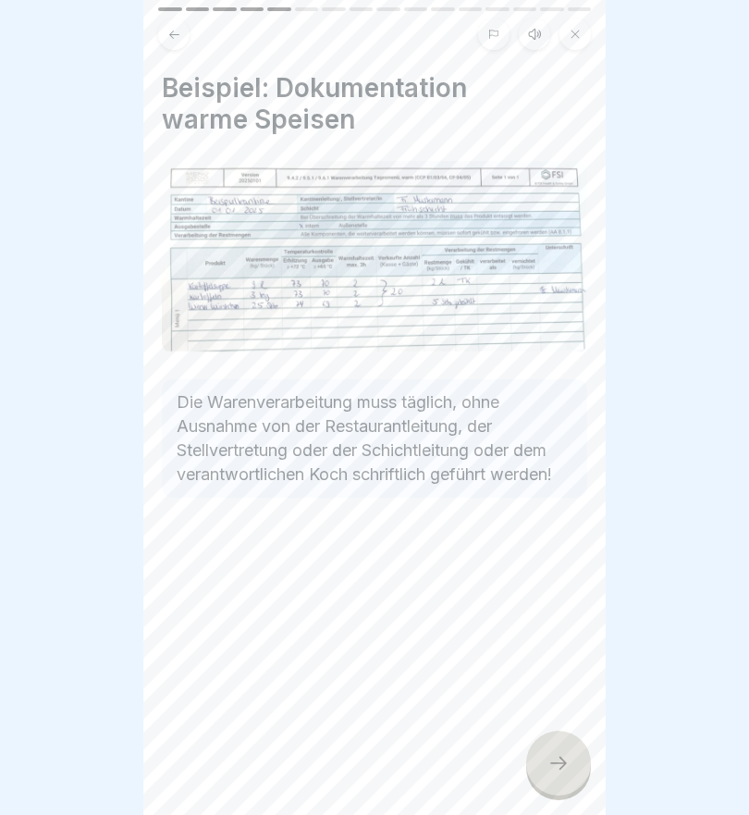
click at [574, 760] on div at bounding box center [558, 763] width 65 height 65
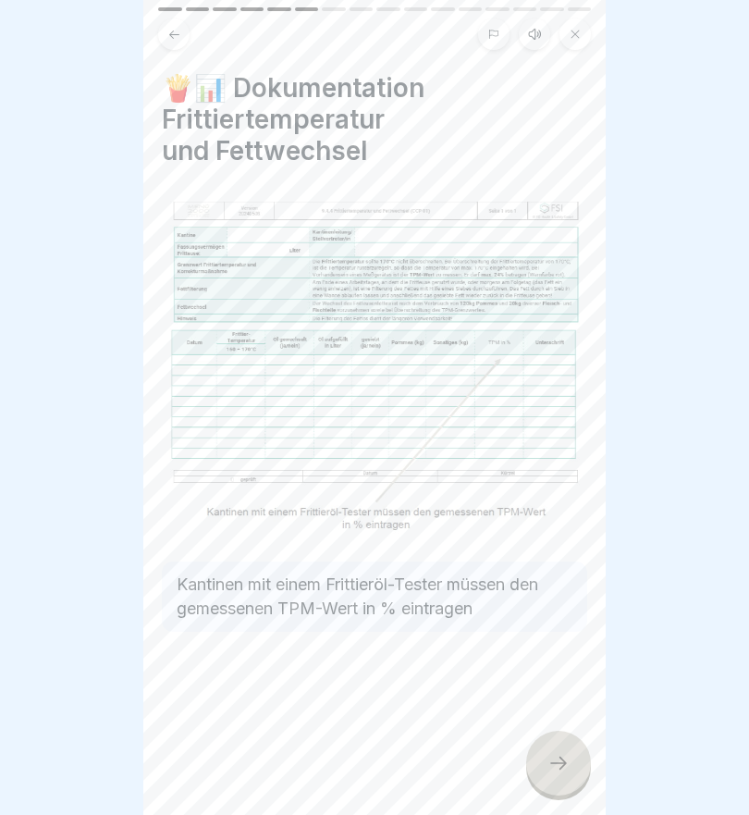
click at [555, 763] on icon at bounding box center [558, 763] width 17 height 13
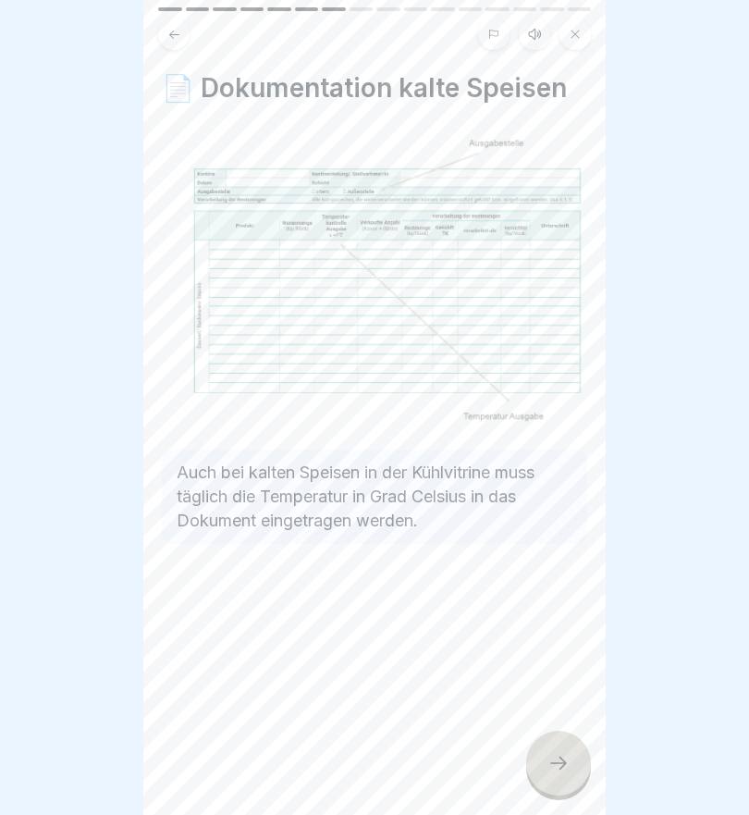
click at [557, 757] on icon at bounding box center [559, 763] width 22 height 22
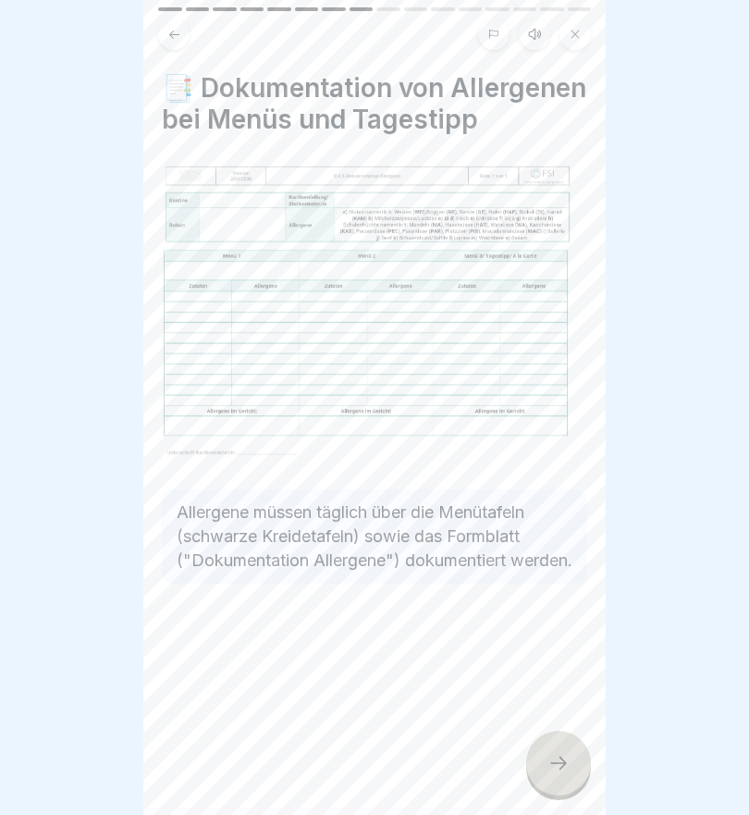
click at [558, 761] on icon at bounding box center [559, 763] width 22 height 22
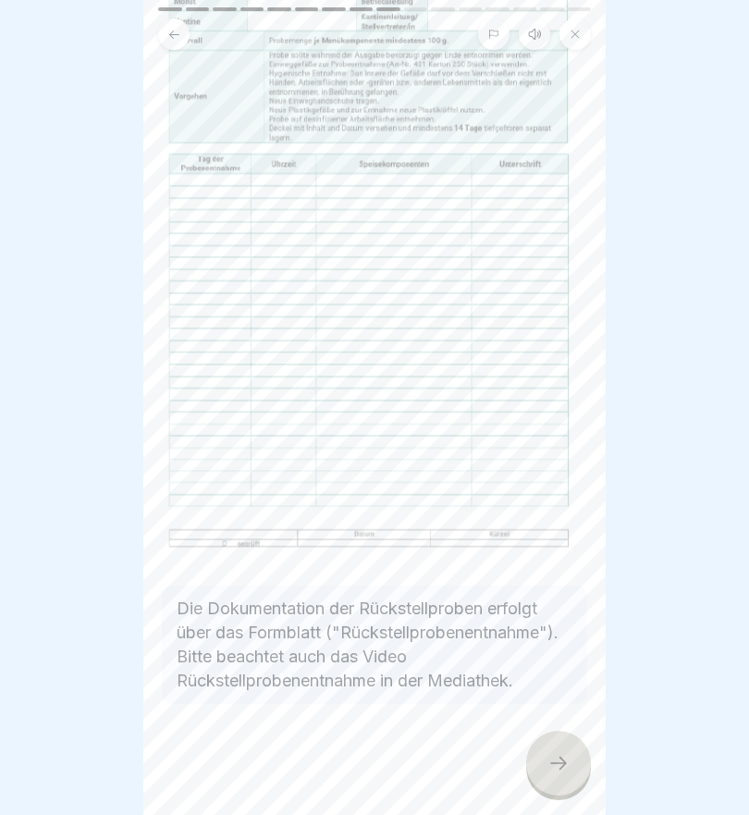
scroll to position [179, 0]
click at [551, 767] on icon at bounding box center [559, 763] width 22 height 22
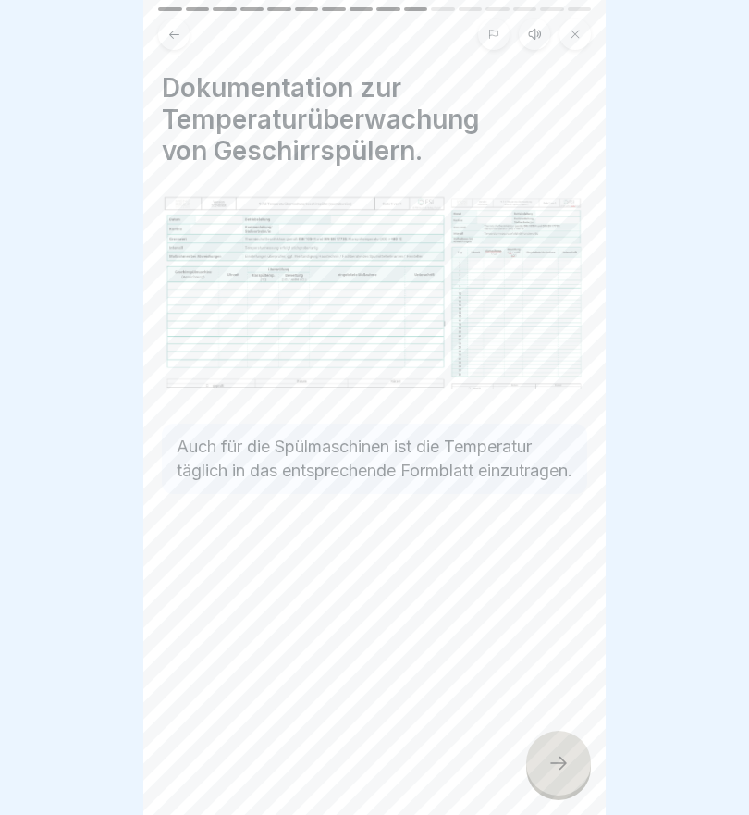
click at [562, 767] on icon at bounding box center [558, 763] width 17 height 13
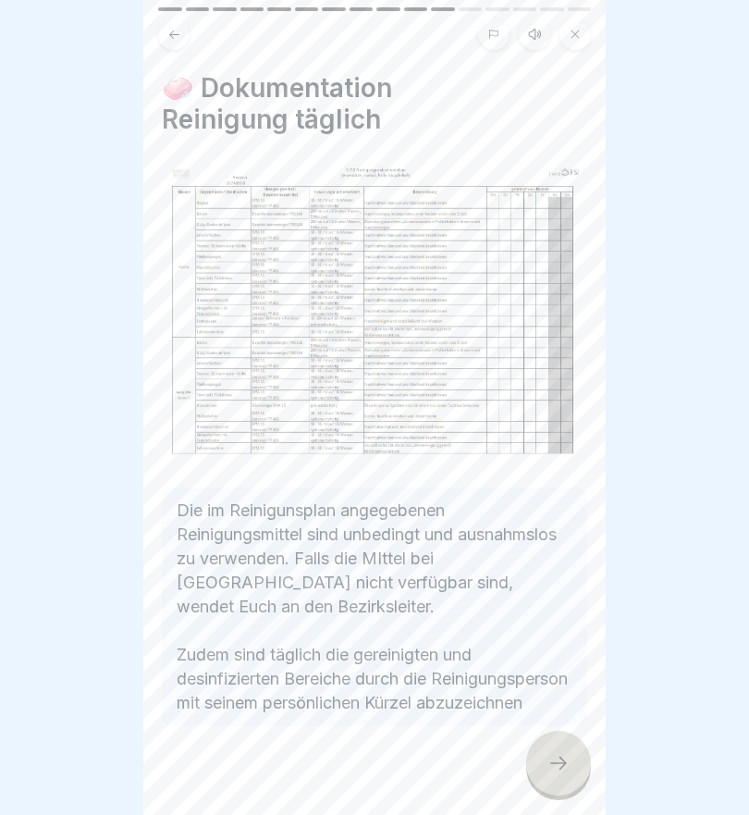
click at [558, 767] on icon at bounding box center [559, 763] width 22 height 22
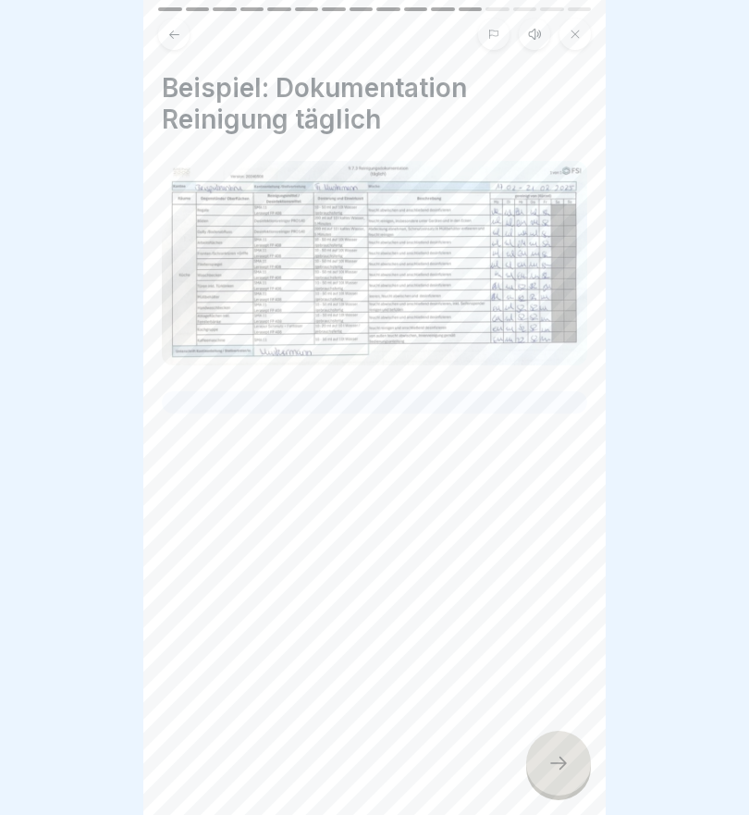
click at [560, 766] on icon at bounding box center [559, 763] width 22 height 22
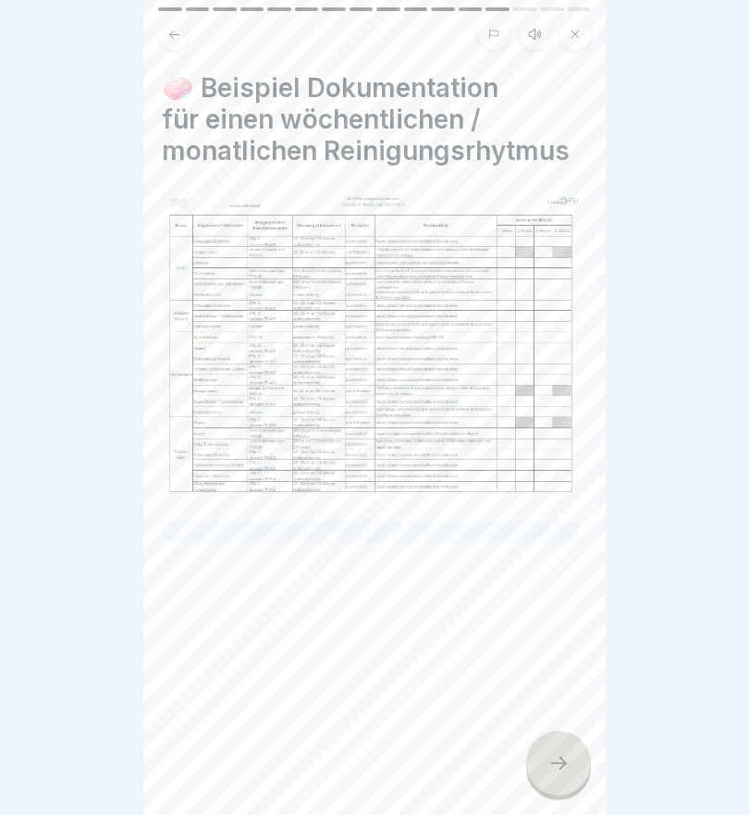
click at [560, 767] on icon at bounding box center [559, 763] width 22 height 22
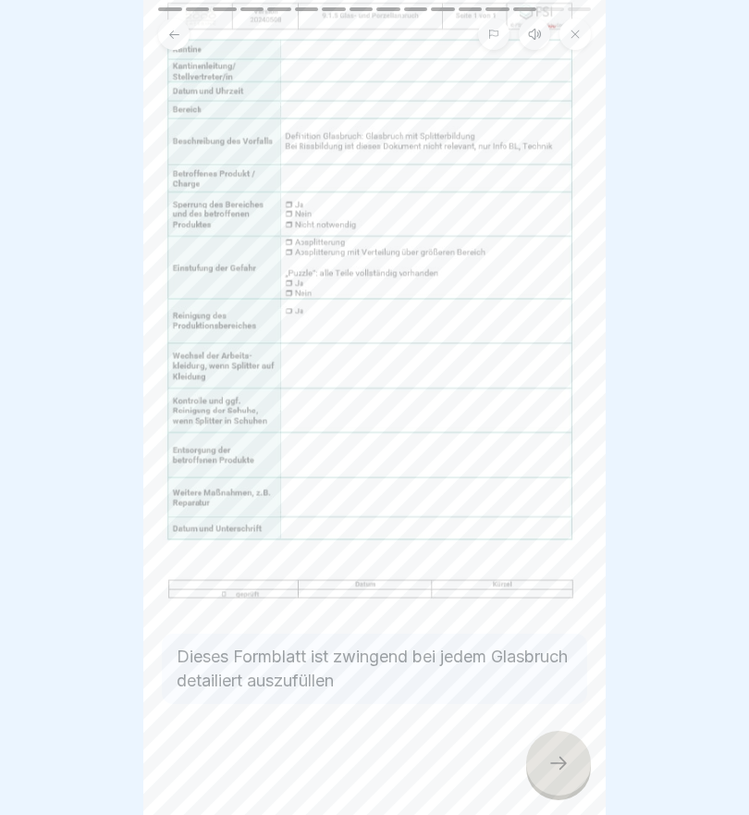
scroll to position [130, 0]
click at [569, 768] on icon at bounding box center [559, 763] width 22 height 22
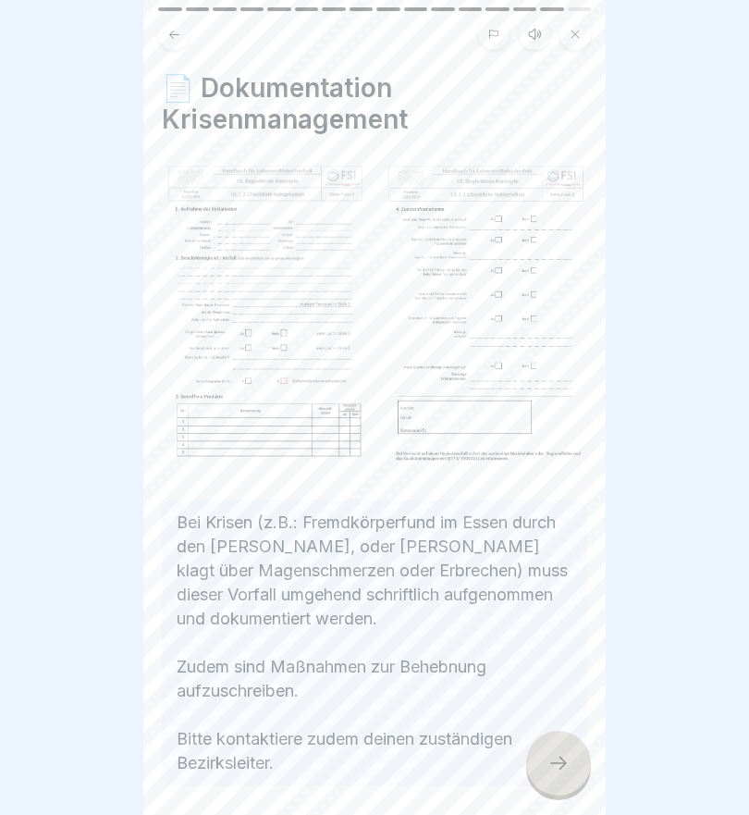
click at [558, 760] on icon at bounding box center [559, 763] width 22 height 22
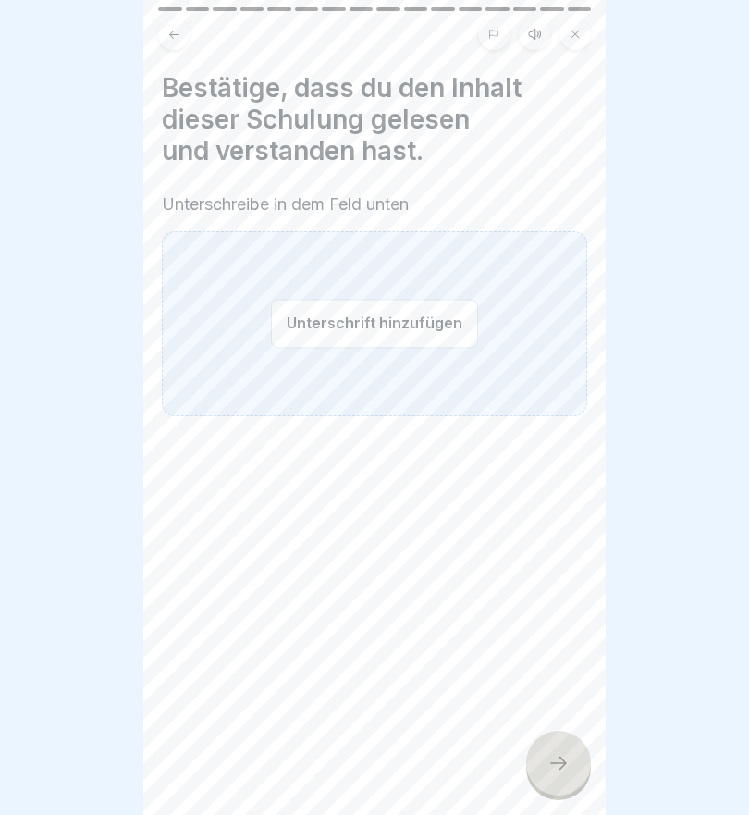
click at [321, 320] on button "Unterschrift hinzufügen" at bounding box center [374, 323] width 207 height 49
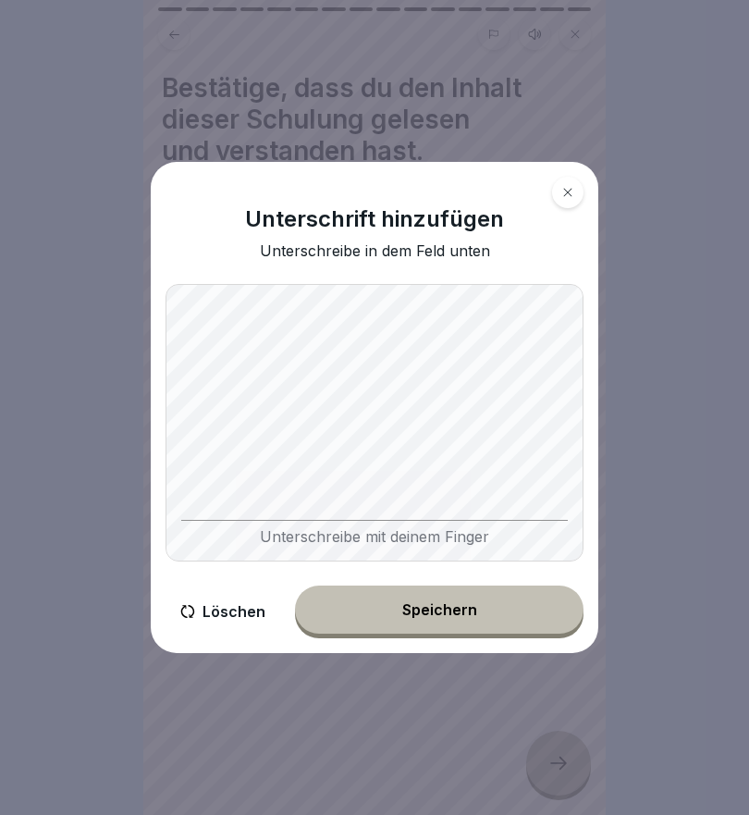
click at [493, 611] on button "Speichern" at bounding box center [439, 610] width 289 height 48
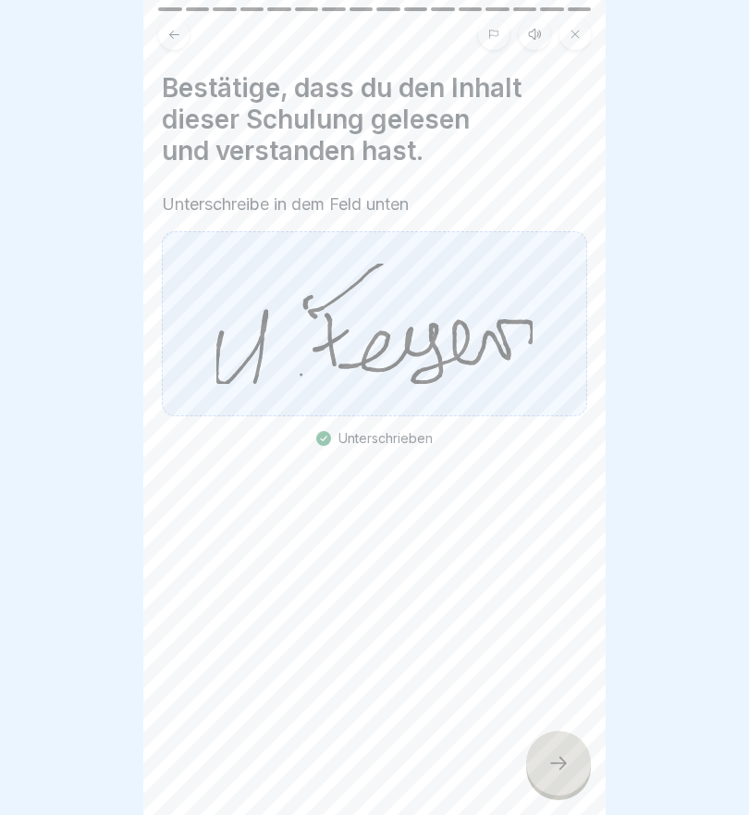
click at [566, 768] on icon at bounding box center [559, 763] width 22 height 22
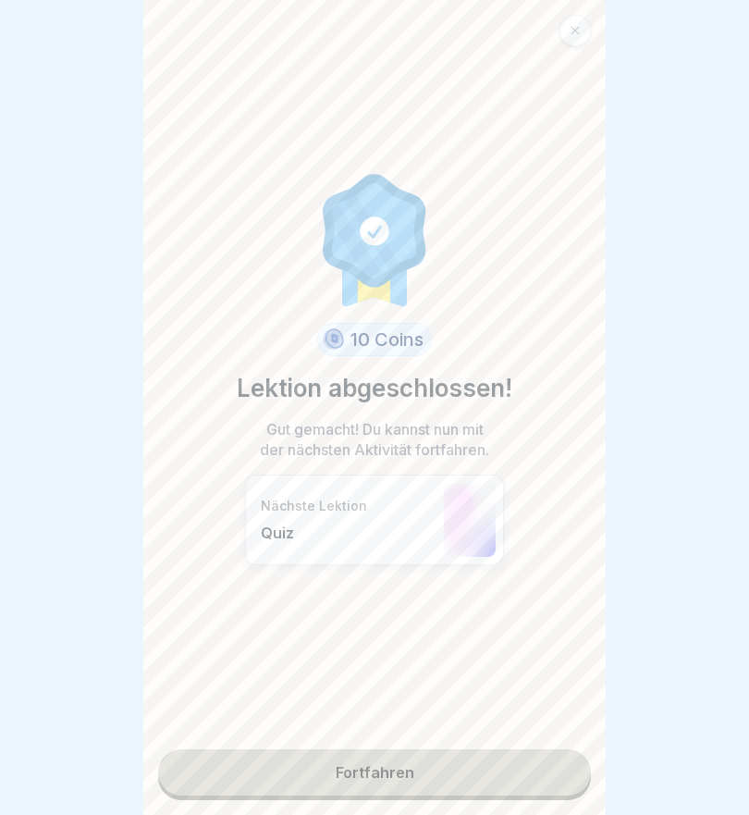
click at [460, 772] on link "Fortfahren" at bounding box center [374, 772] width 433 height 46
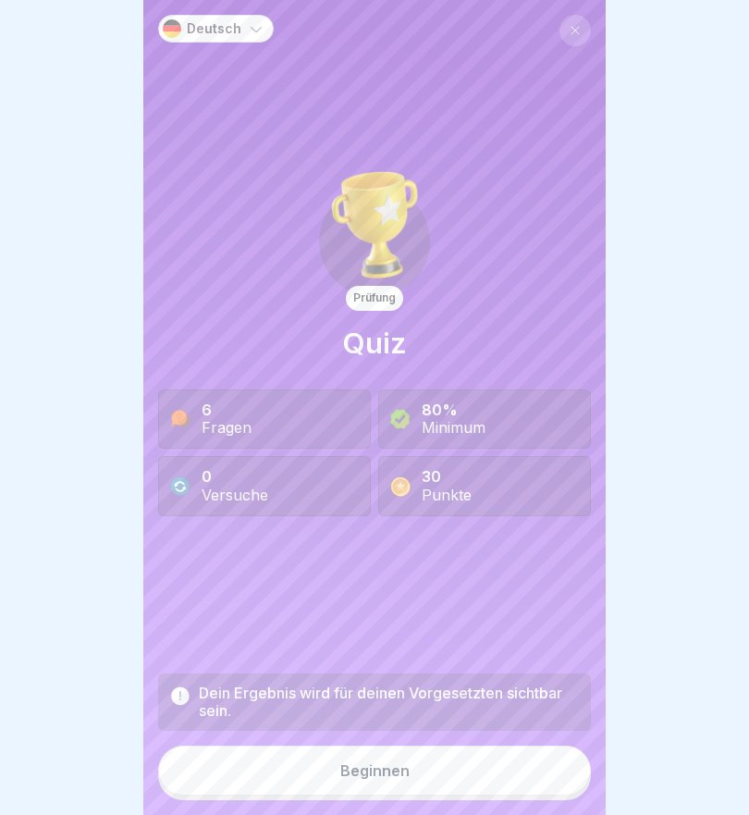
click at [448, 775] on button "Beginnen" at bounding box center [374, 771] width 433 height 50
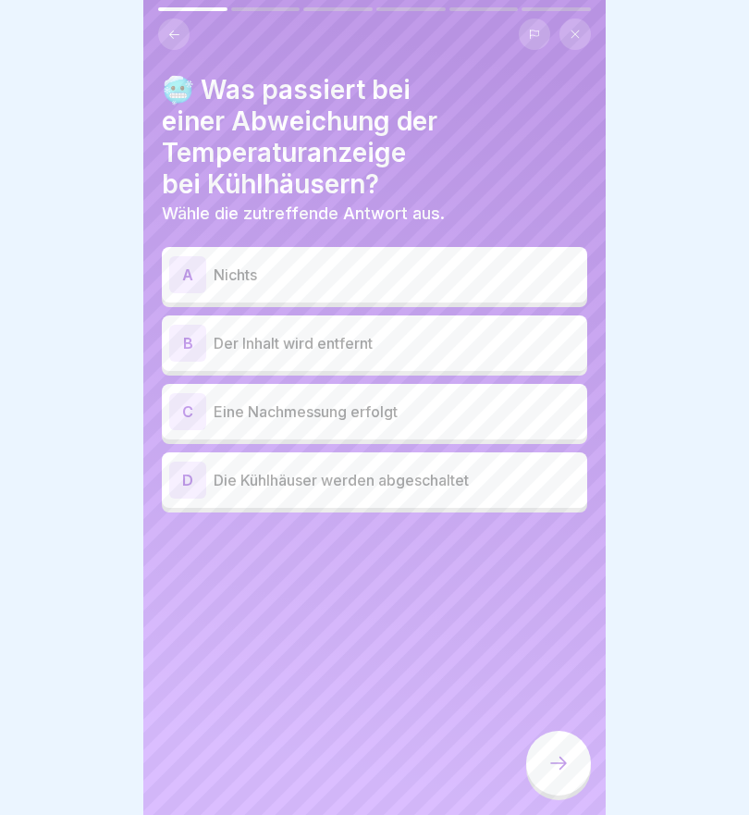
click at [187, 414] on div "C" at bounding box center [187, 411] width 37 height 37
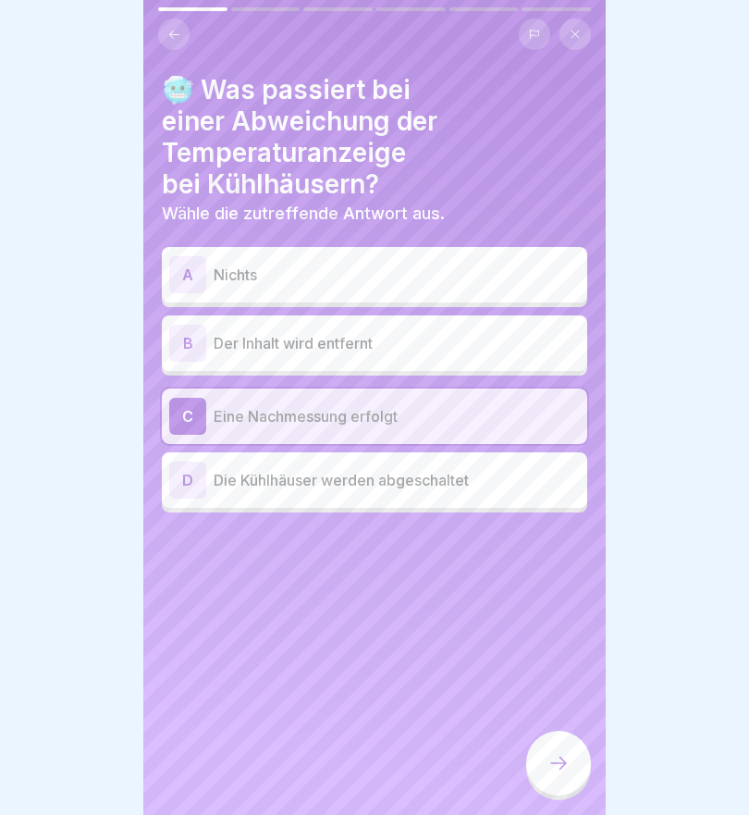
click at [190, 332] on div "B" at bounding box center [187, 343] width 37 height 37
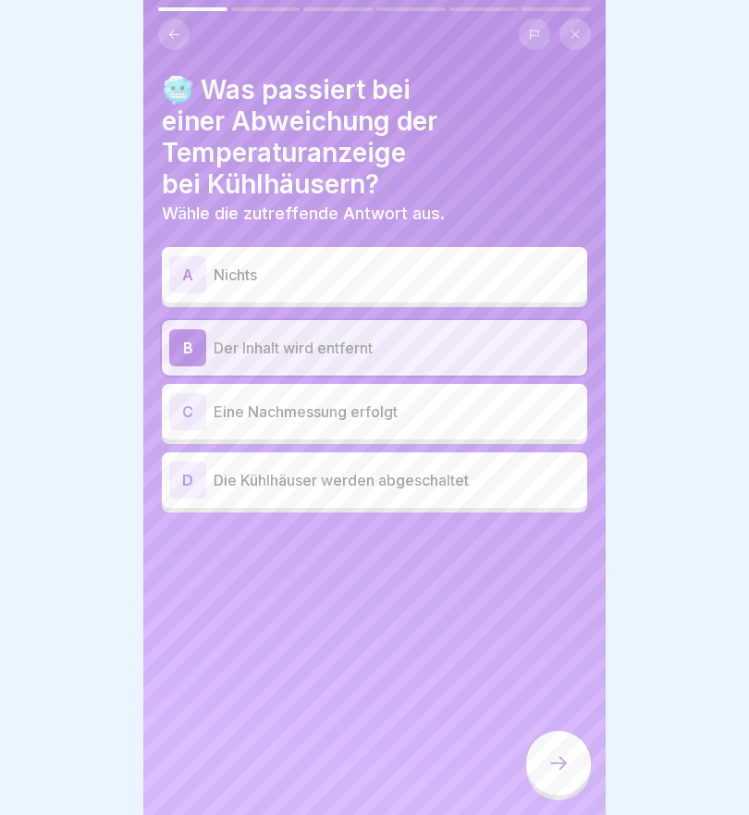
click at [191, 405] on div "C" at bounding box center [187, 411] width 37 height 37
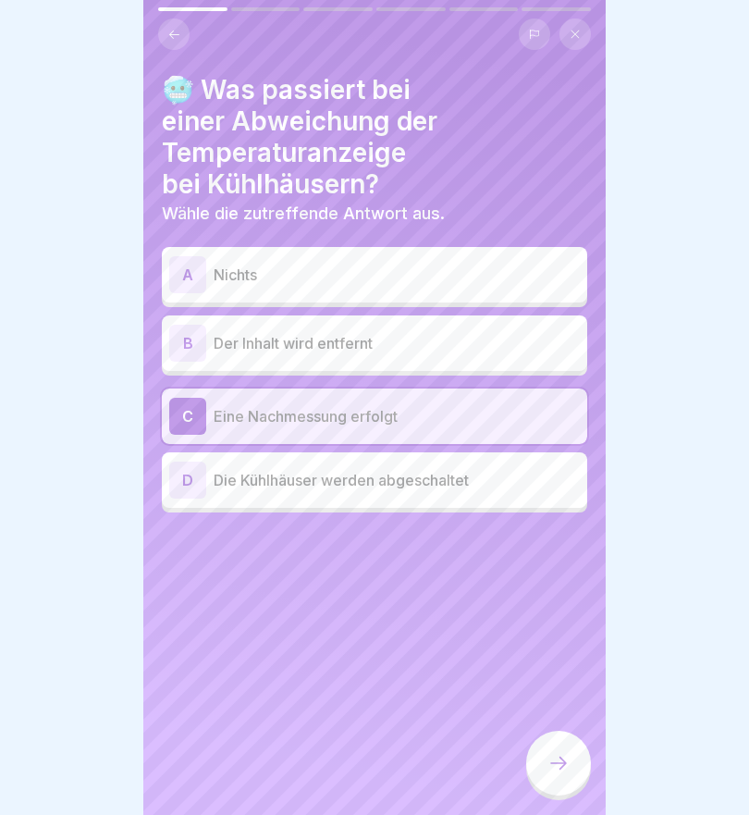
click at [181, 333] on div "B" at bounding box center [187, 343] width 37 height 37
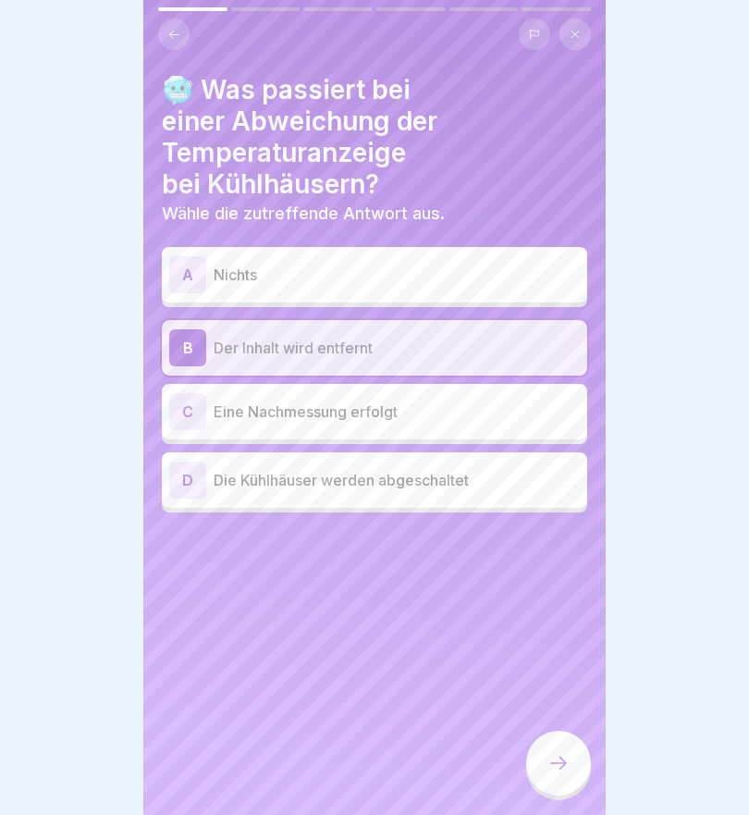
click at [563, 766] on icon at bounding box center [558, 763] width 17 height 13
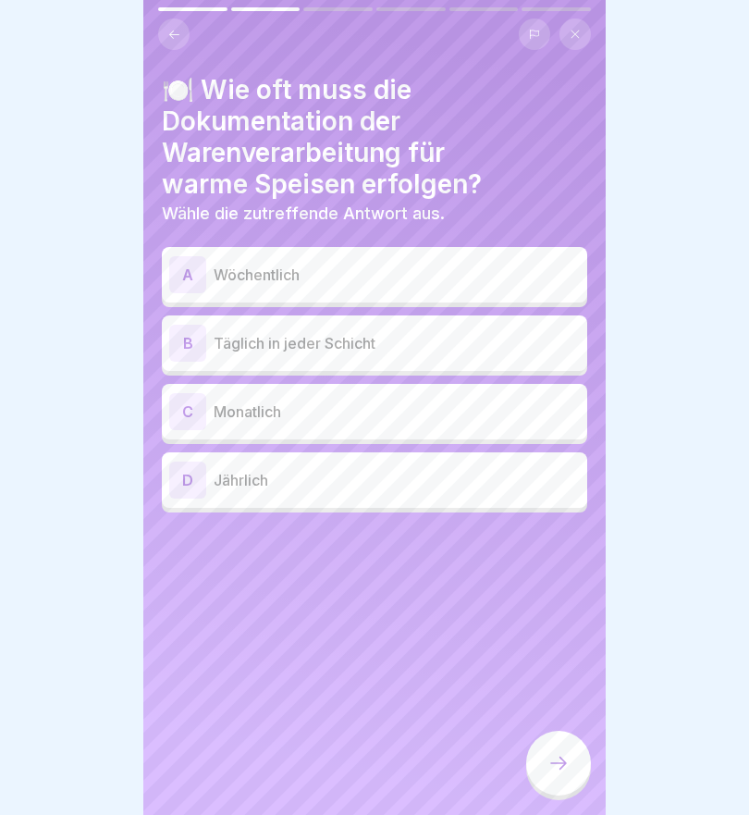
click at [189, 339] on div "B" at bounding box center [187, 343] width 37 height 37
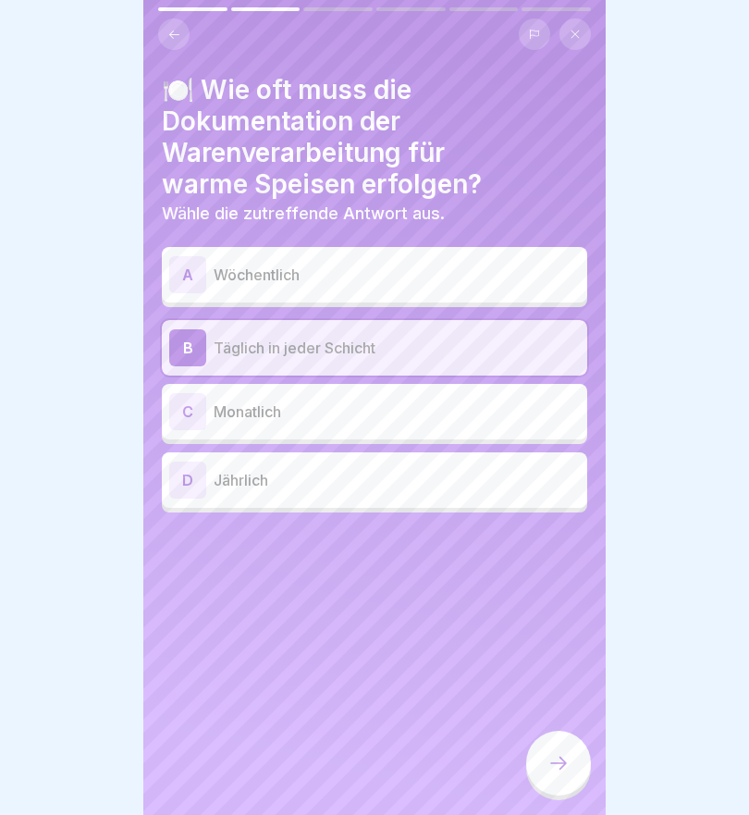
click at [558, 765] on icon at bounding box center [559, 763] width 22 height 22
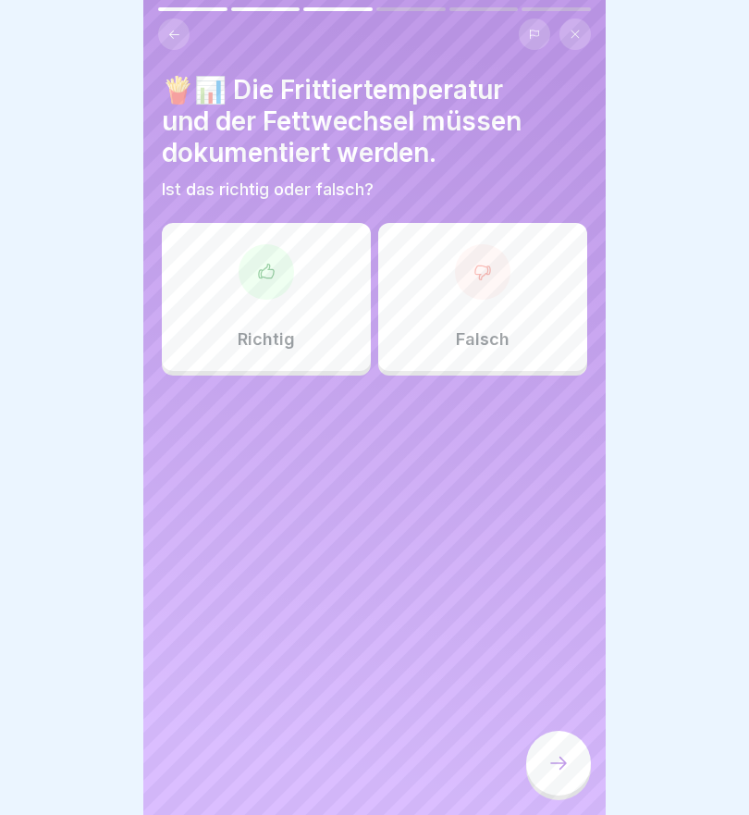
click at [267, 277] on icon at bounding box center [266, 271] width 15 height 14
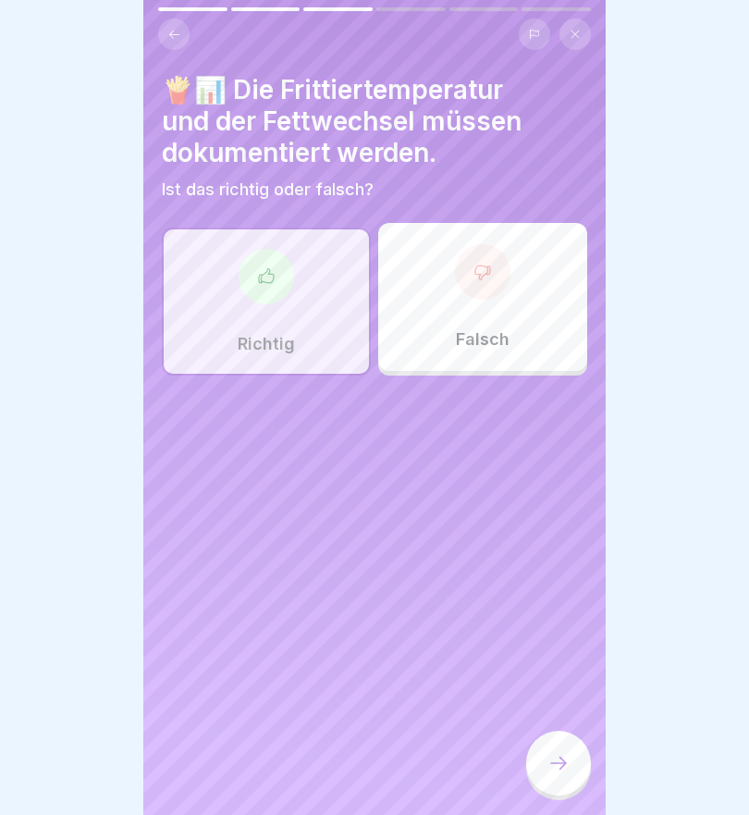
click at [565, 770] on icon at bounding box center [559, 763] width 22 height 22
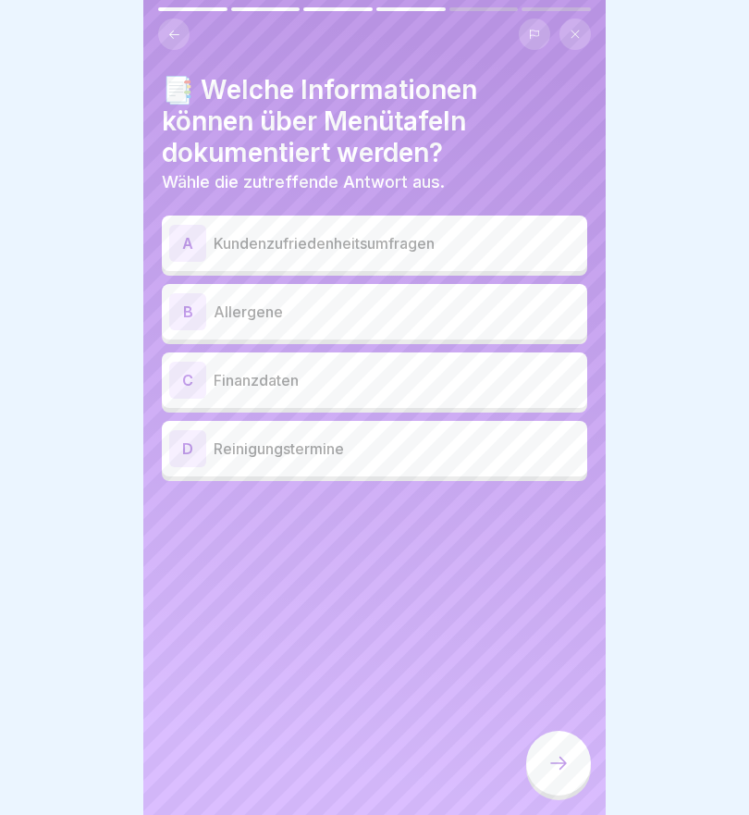
click at [179, 302] on div "B" at bounding box center [187, 311] width 37 height 37
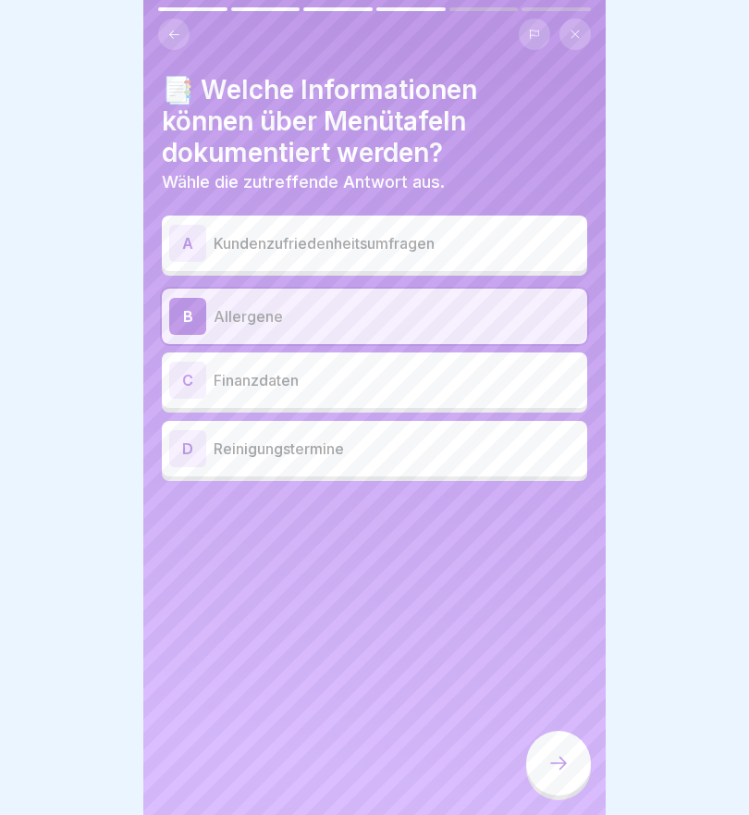
click at [555, 769] on icon at bounding box center [559, 763] width 22 height 22
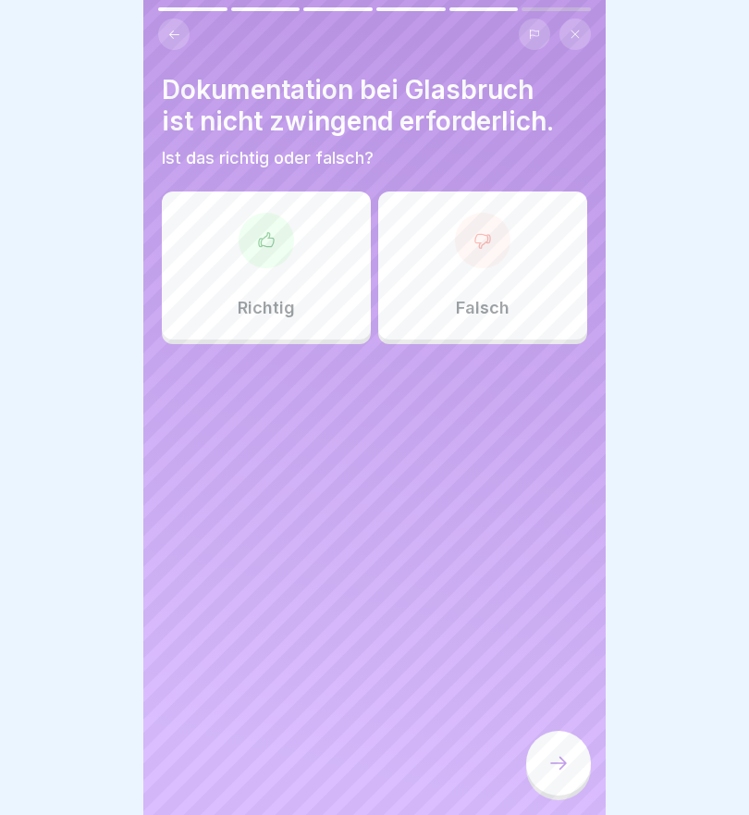
click at [478, 243] on icon at bounding box center [483, 240] width 18 height 18
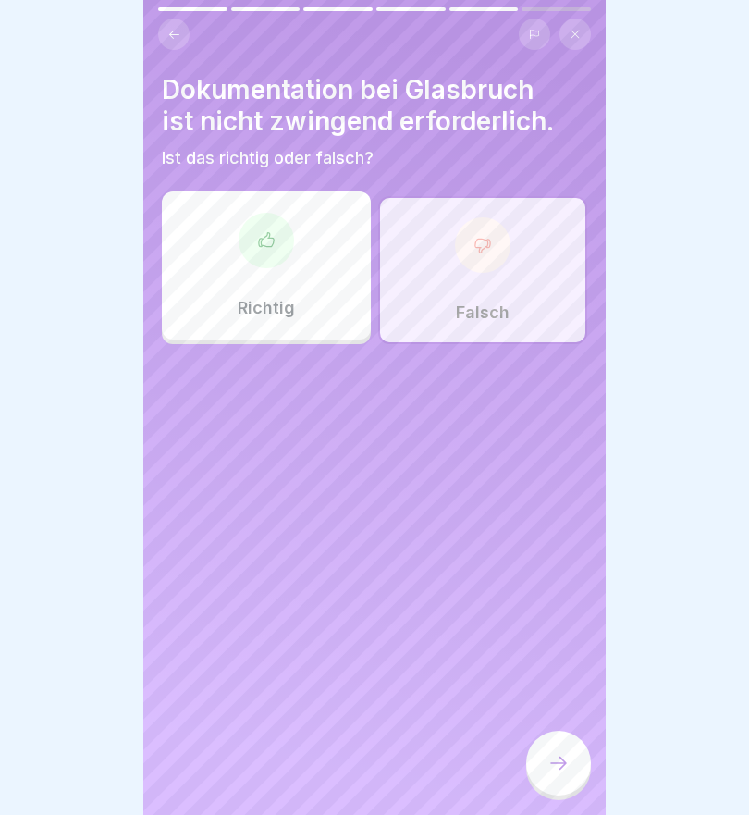
click at [561, 762] on icon at bounding box center [559, 763] width 22 height 22
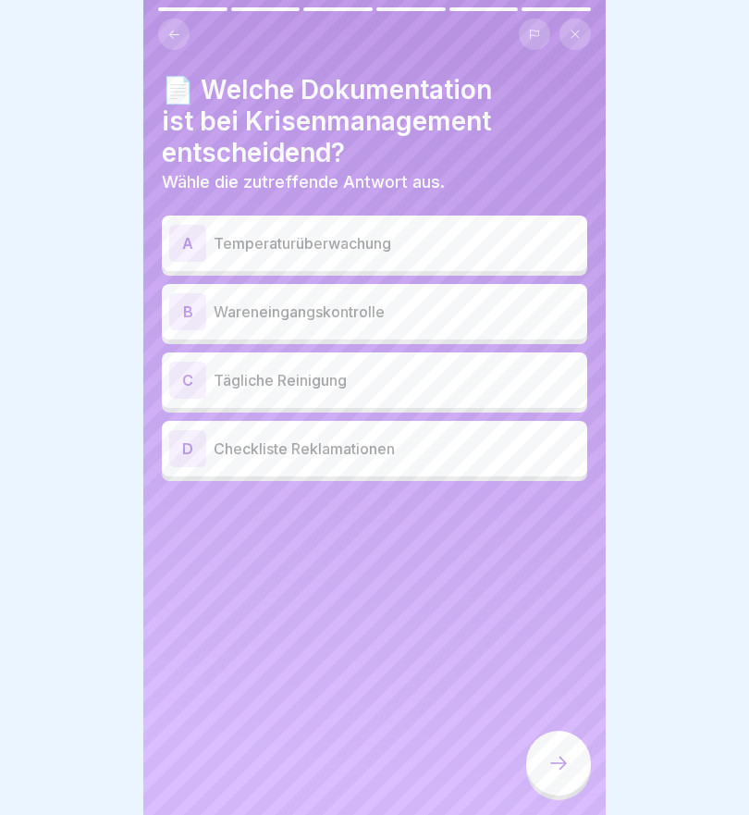
click at [186, 453] on div "D" at bounding box center [187, 448] width 37 height 37
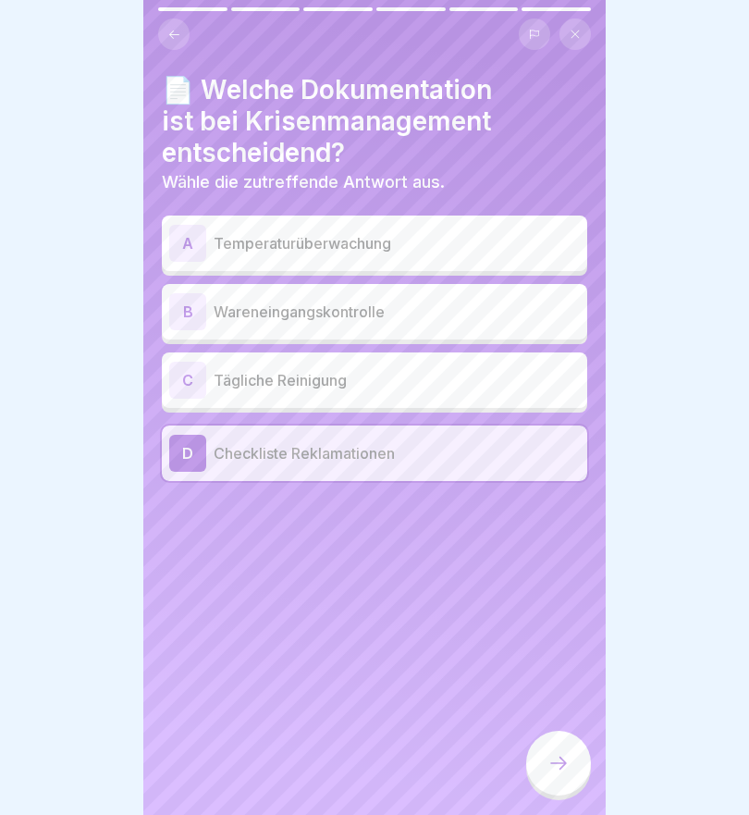
click at [563, 771] on icon at bounding box center [559, 763] width 22 height 22
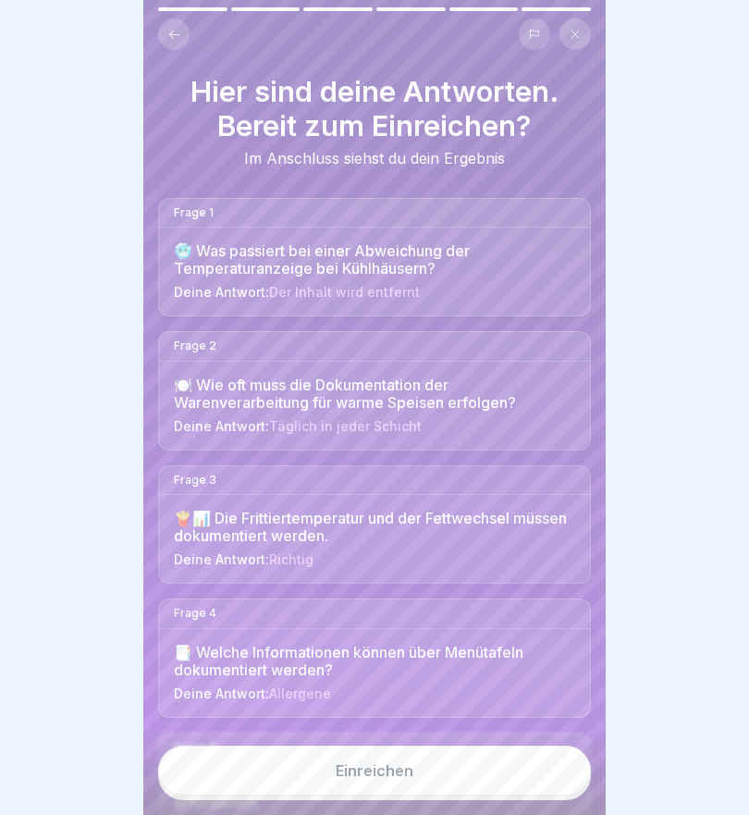
click at [166, 34] on button at bounding box center [173, 33] width 31 height 31
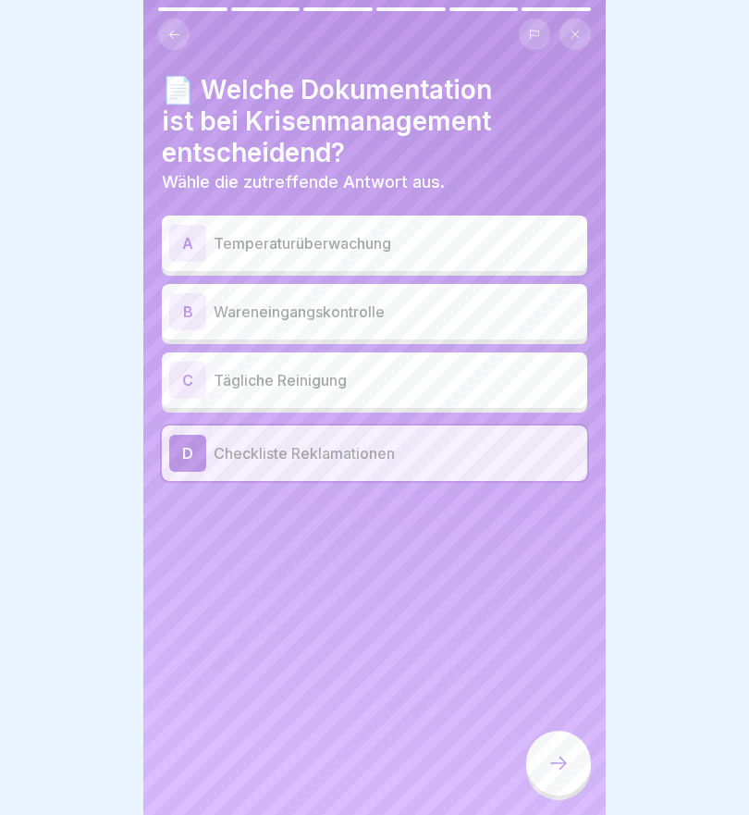
click at [177, 45] on button at bounding box center [173, 33] width 31 height 31
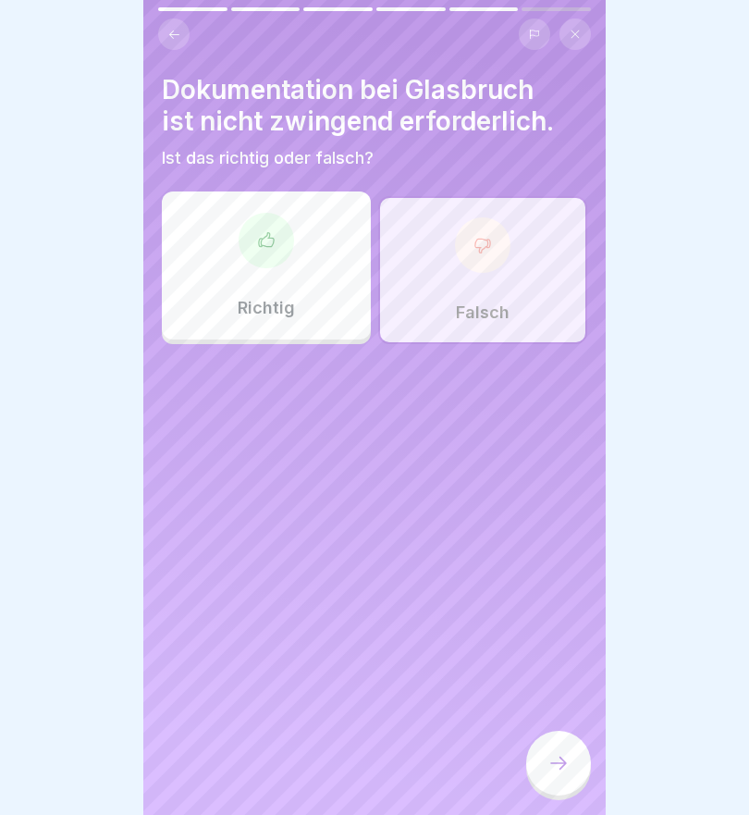
click at [176, 35] on icon at bounding box center [174, 34] width 10 height 8
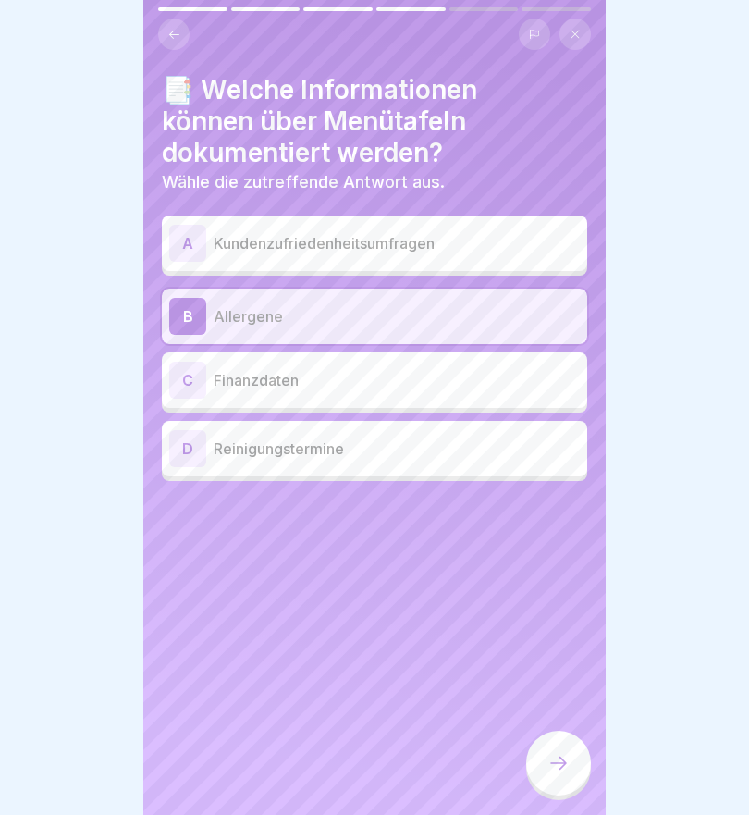
click at [179, 35] on icon at bounding box center [174, 35] width 14 height 14
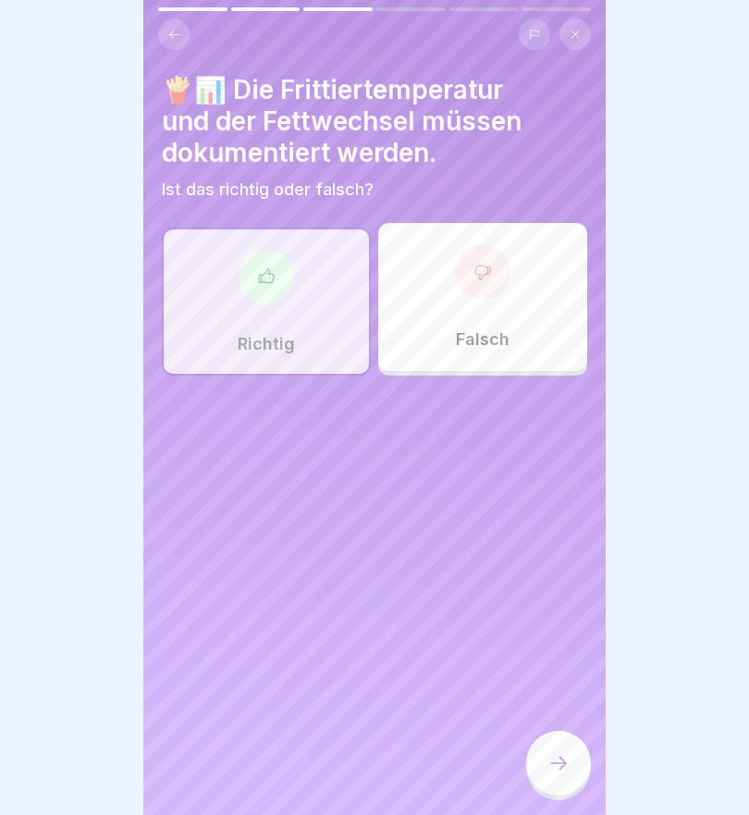
click at [172, 28] on icon at bounding box center [174, 35] width 14 height 14
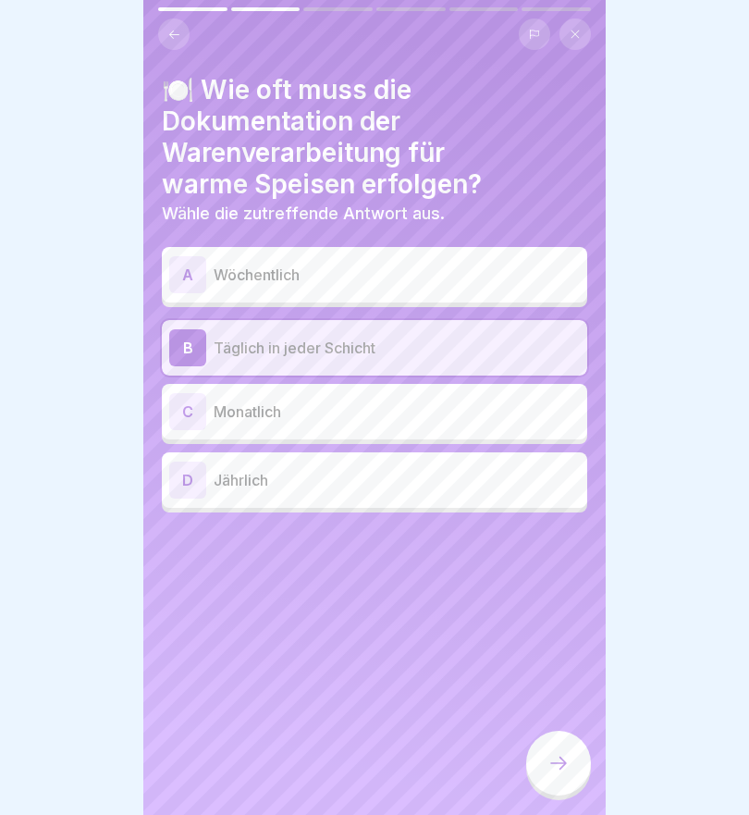
click at [179, 33] on icon at bounding box center [174, 35] width 14 height 14
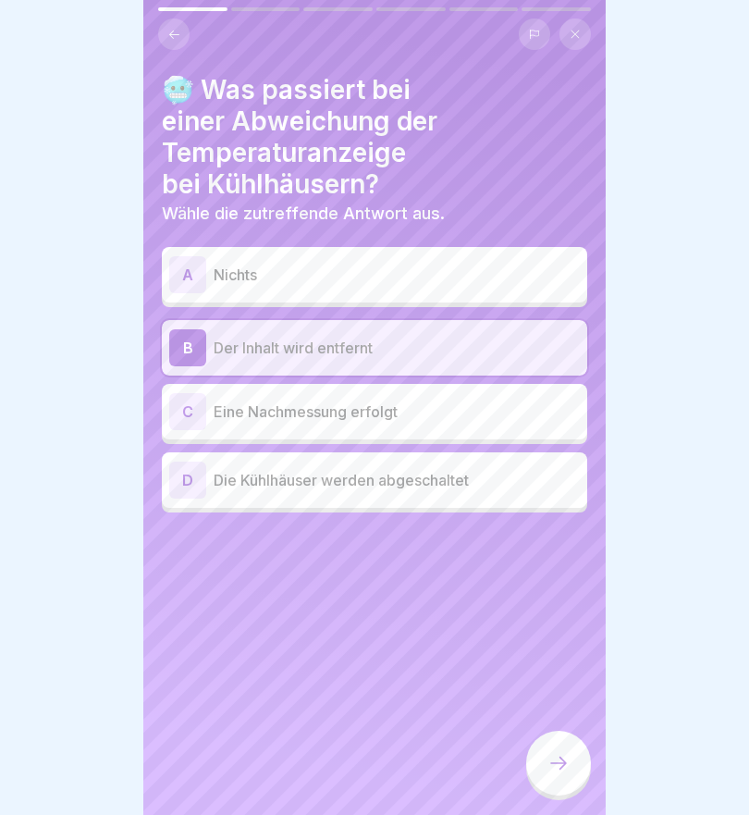
click at [187, 409] on div "C" at bounding box center [187, 411] width 37 height 37
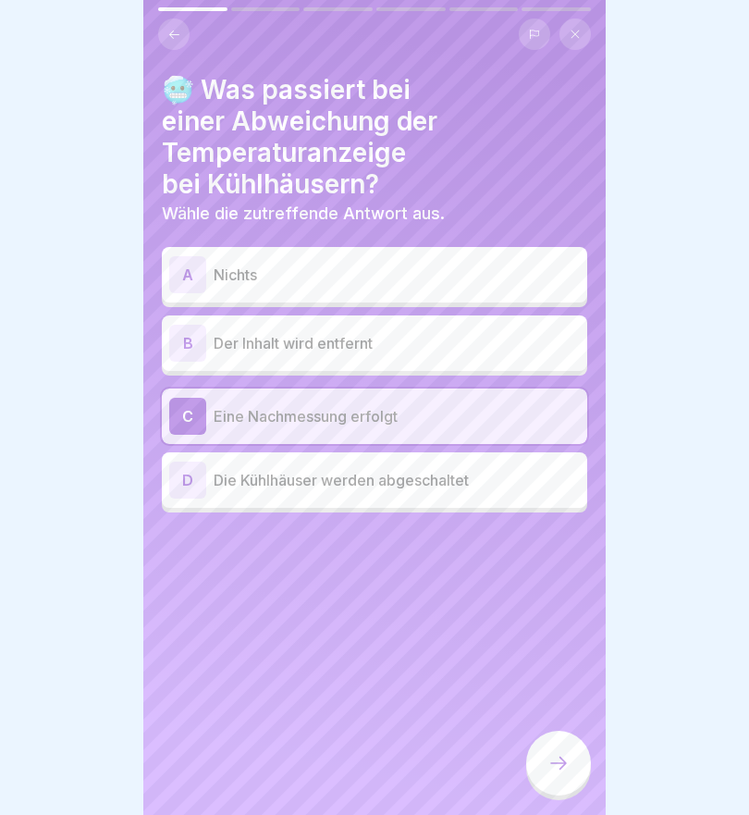
click at [561, 764] on icon at bounding box center [559, 763] width 22 height 22
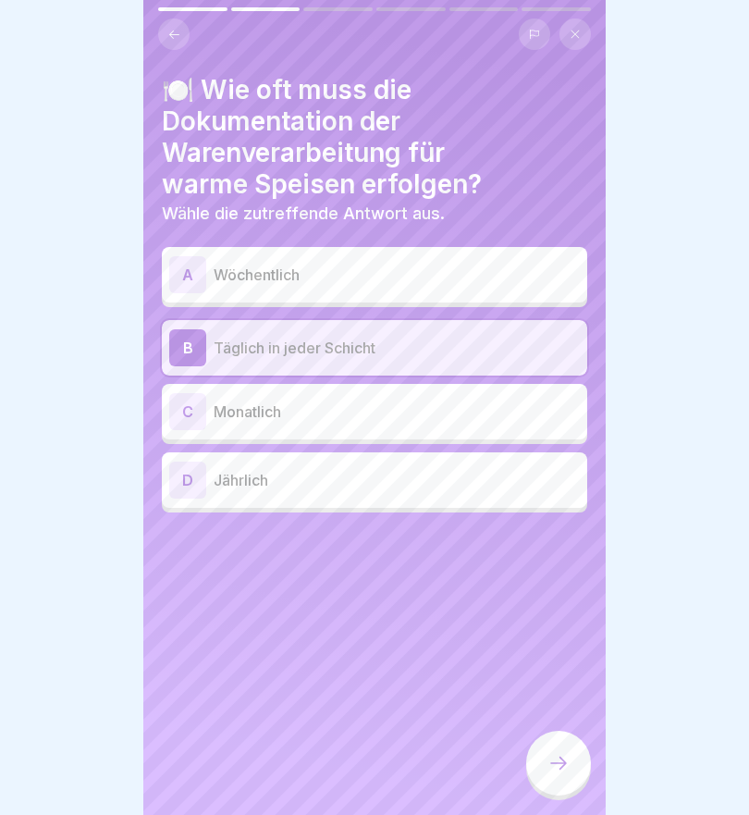
click at [573, 768] on div at bounding box center [558, 763] width 65 height 65
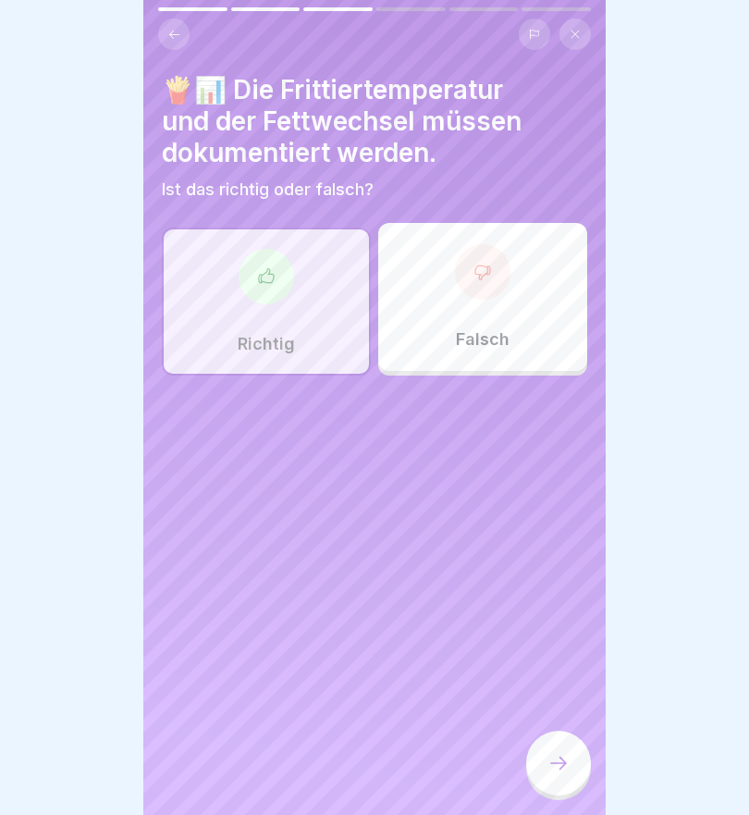
click at [564, 763] on icon at bounding box center [558, 763] width 17 height 13
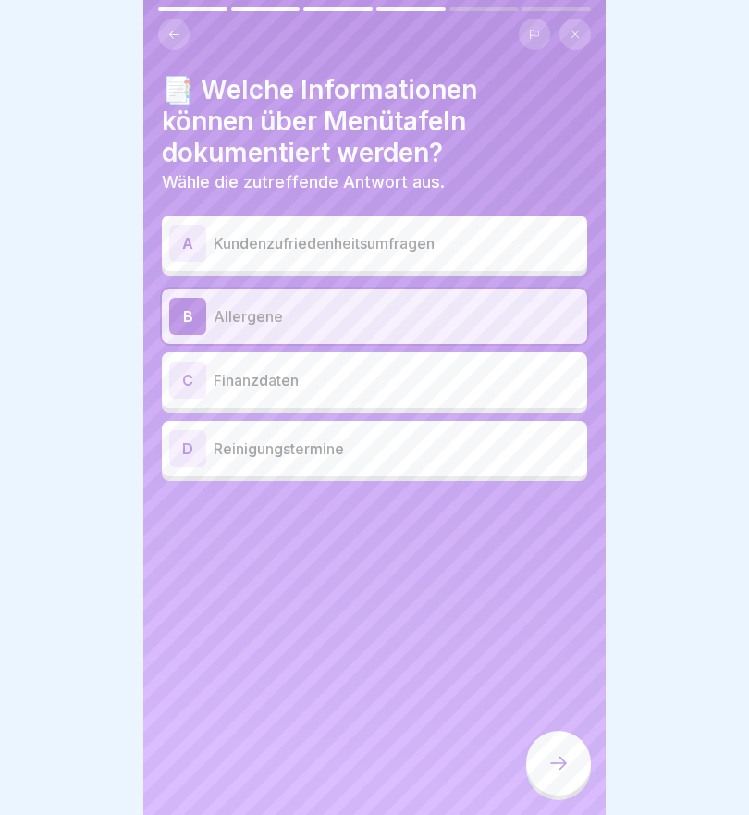
click at [566, 762] on icon at bounding box center [558, 763] width 17 height 13
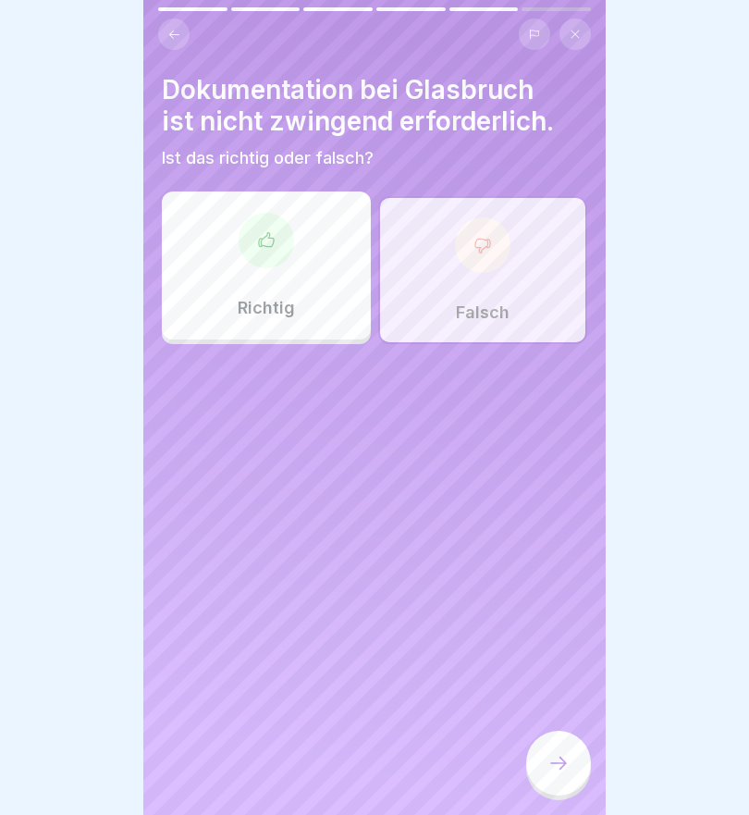
click at [568, 768] on icon at bounding box center [559, 763] width 22 height 22
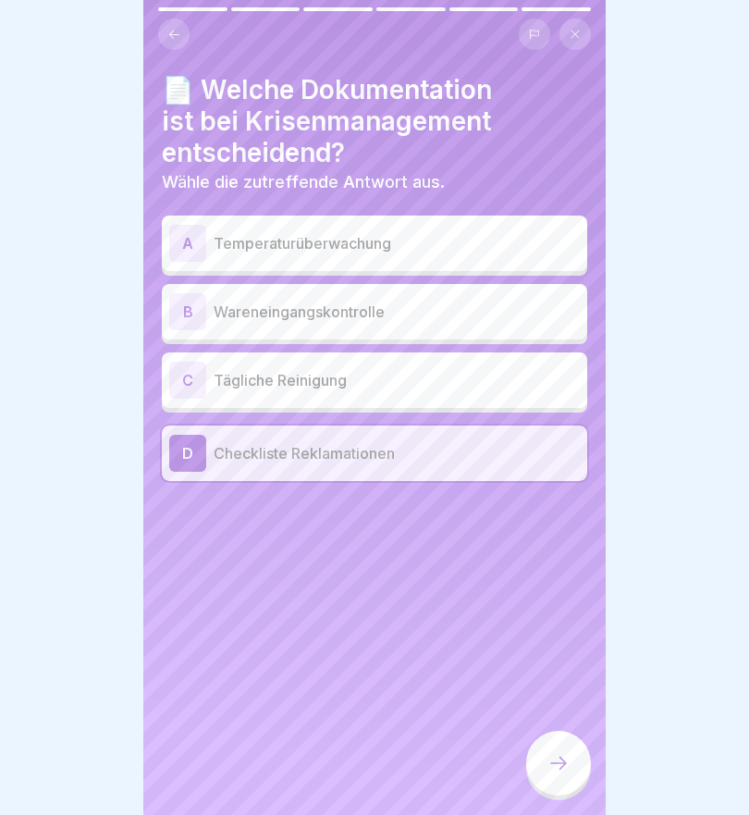
click at [578, 772] on div at bounding box center [558, 763] width 65 height 65
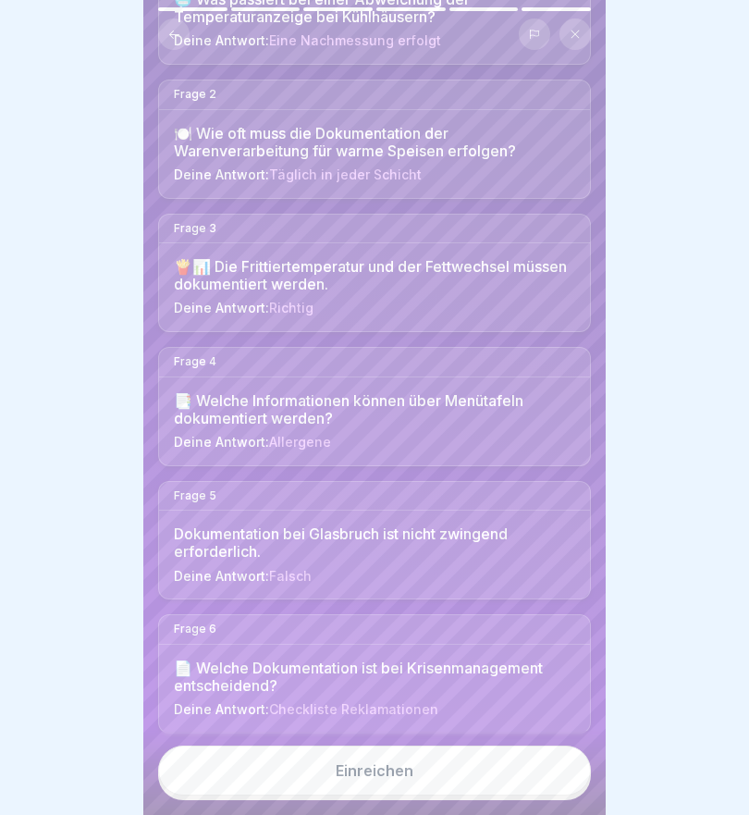
scroll to position [250, 0]
click at [376, 766] on div "Einreichen" at bounding box center [375, 770] width 78 height 17
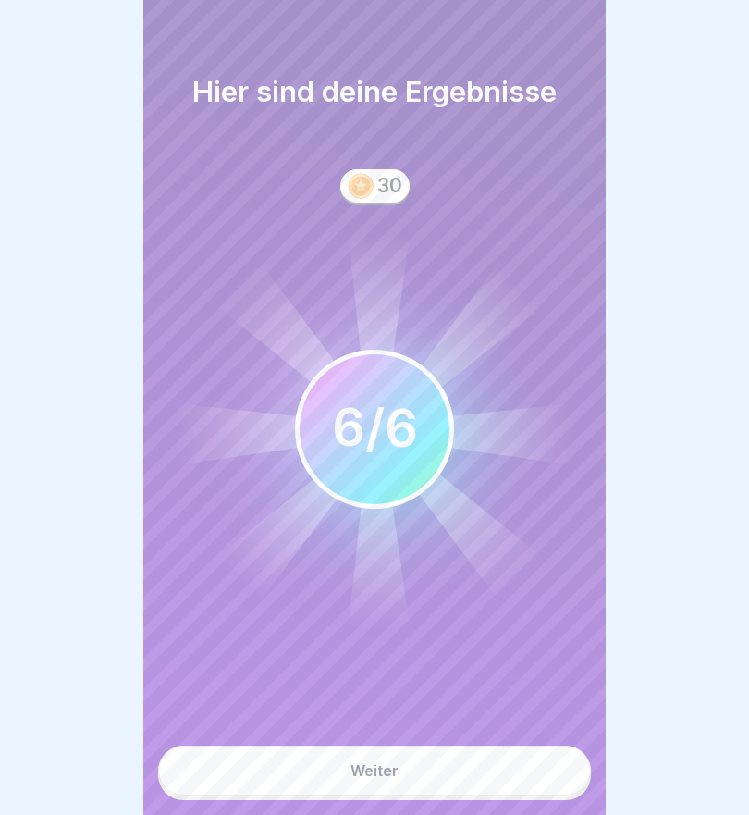
click at [371, 771] on div "Weiter" at bounding box center [375, 770] width 48 height 17
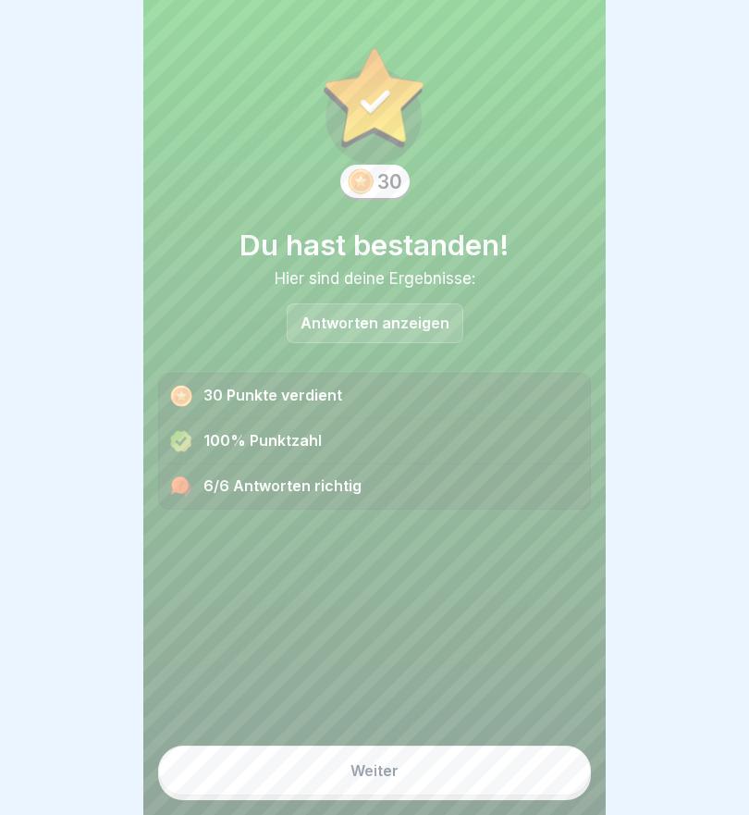
click at [413, 775] on button "Weiter" at bounding box center [374, 771] width 433 height 50
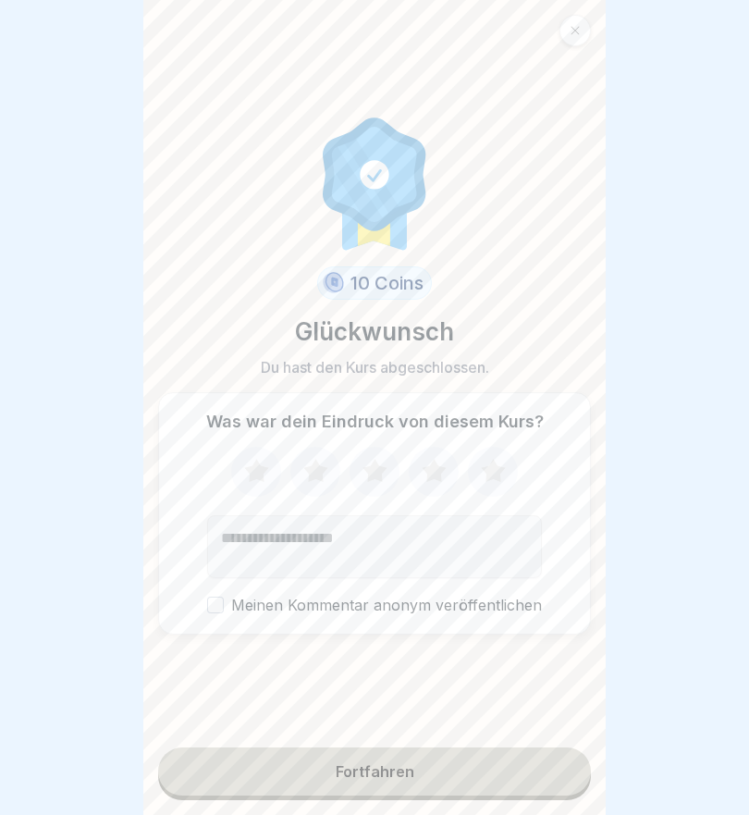
click at [260, 478] on icon at bounding box center [256, 470] width 24 height 23
click at [315, 473] on icon at bounding box center [315, 470] width 24 height 23
click at [377, 476] on icon at bounding box center [375, 470] width 24 height 23
click at [432, 469] on icon at bounding box center [434, 470] width 24 height 23
click at [383, 771] on div "Fortfahren" at bounding box center [375, 771] width 79 height 17
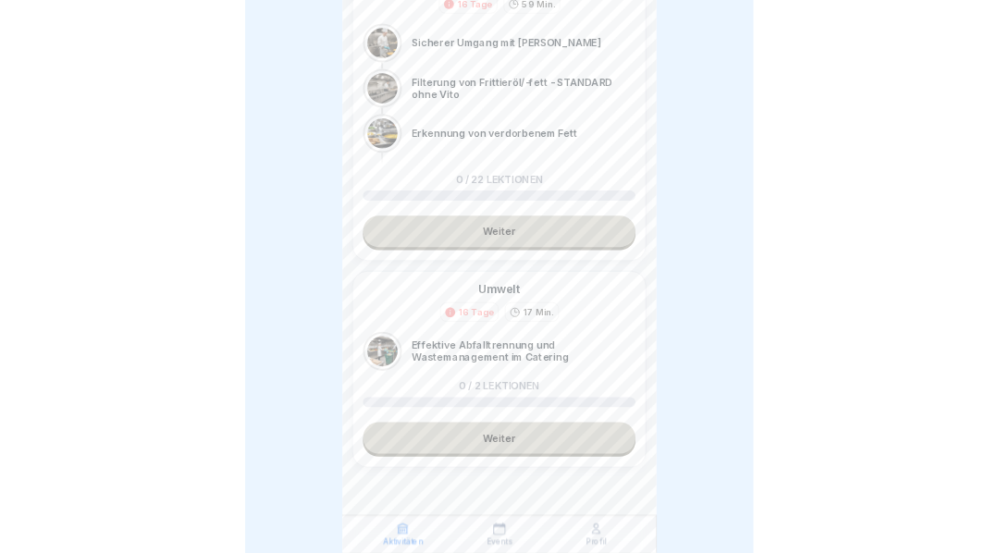
scroll to position [870, 0]
